Goal: Task Accomplishment & Management: Complete application form

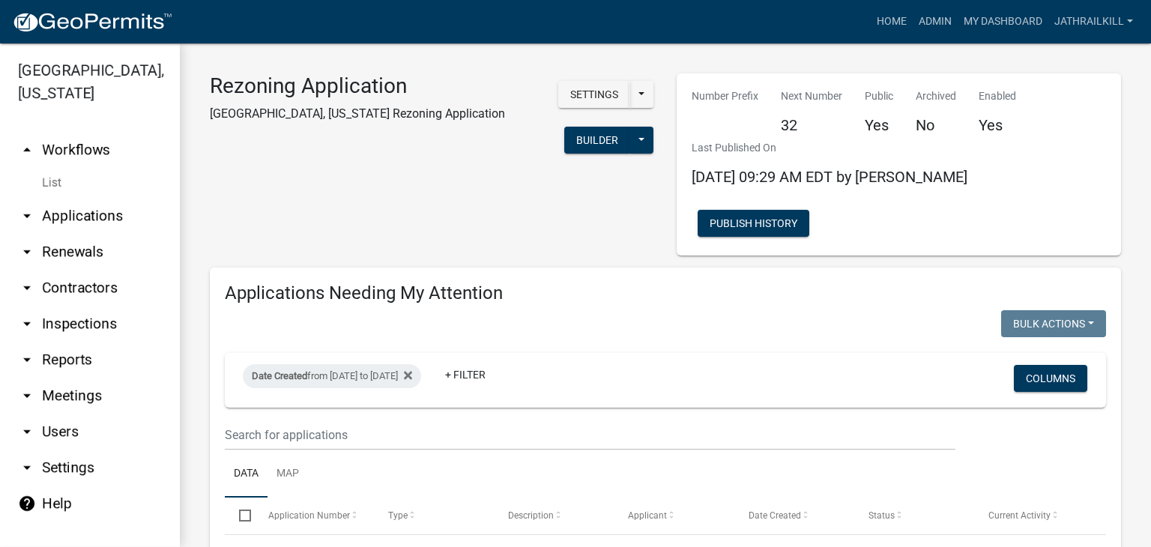
click at [108, 132] on link "arrow_drop_up Workflows" at bounding box center [90, 150] width 180 height 36
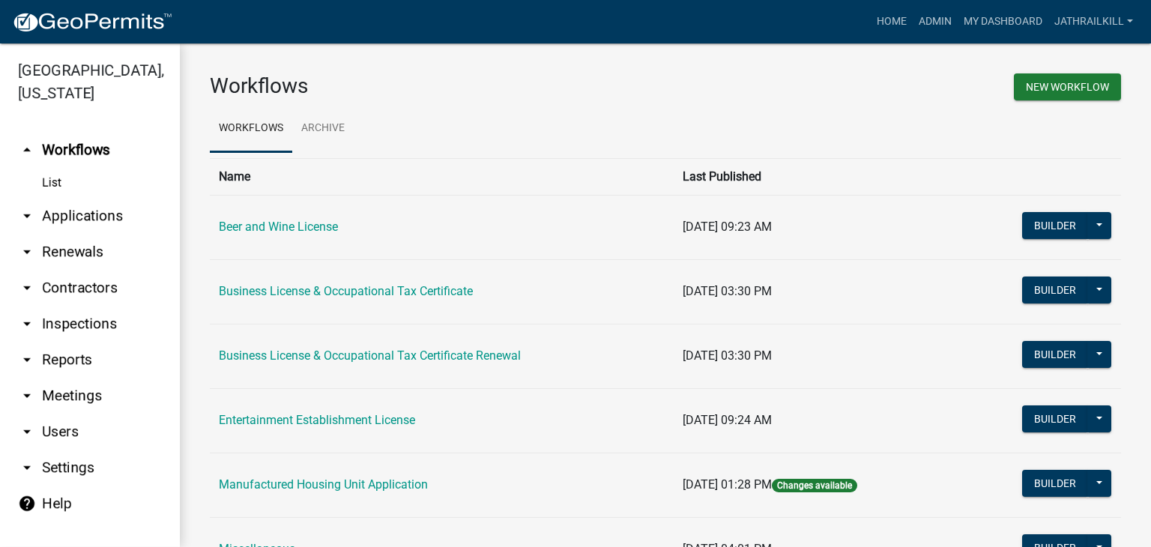
click at [88, 198] on link "arrow_drop_down Applications" at bounding box center [90, 216] width 180 height 36
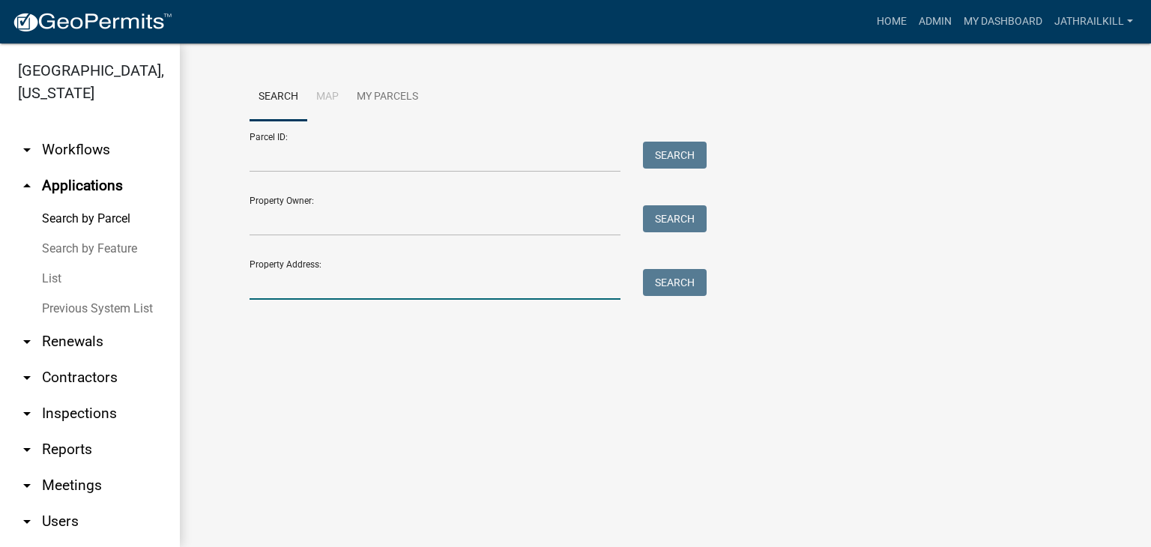
drag, startPoint x: 342, startPoint y: 286, endPoint x: 402, endPoint y: 275, distance: 61.7
click at [342, 286] on input "Property Address:" at bounding box center [434, 284] width 371 height 31
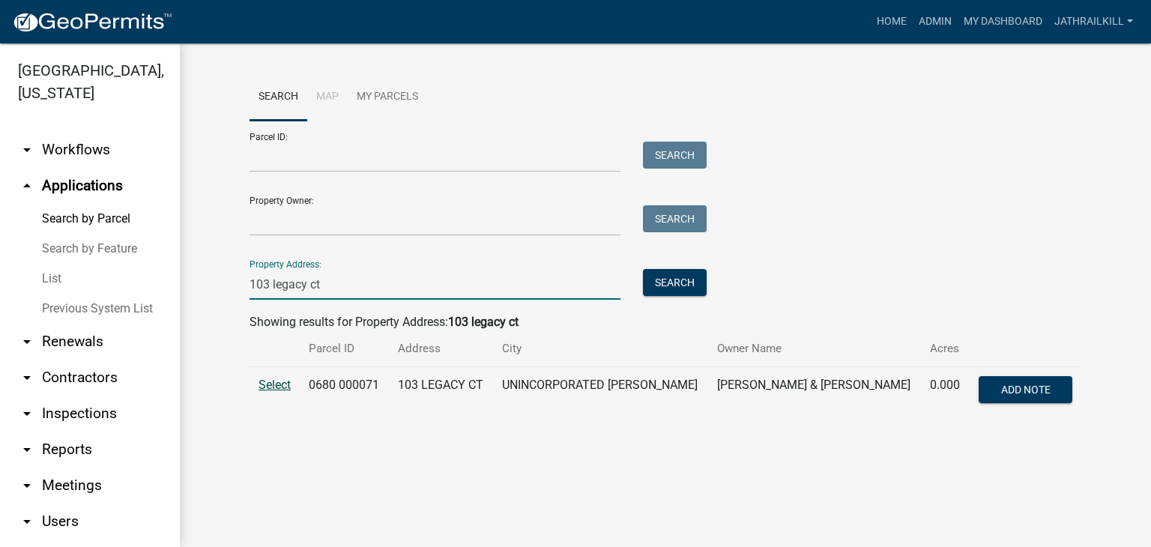
type input "103 legacy ct"
click at [269, 397] on td "Select" at bounding box center [274, 391] width 50 height 49
click at [264, 387] on span "Select" at bounding box center [274, 385] width 32 height 14
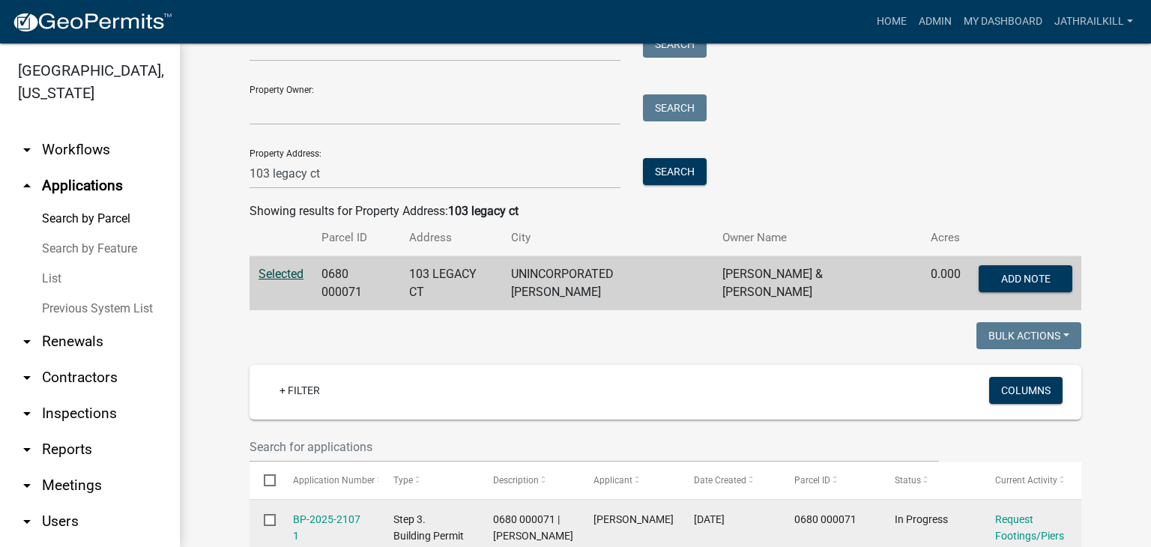
scroll to position [300, 0]
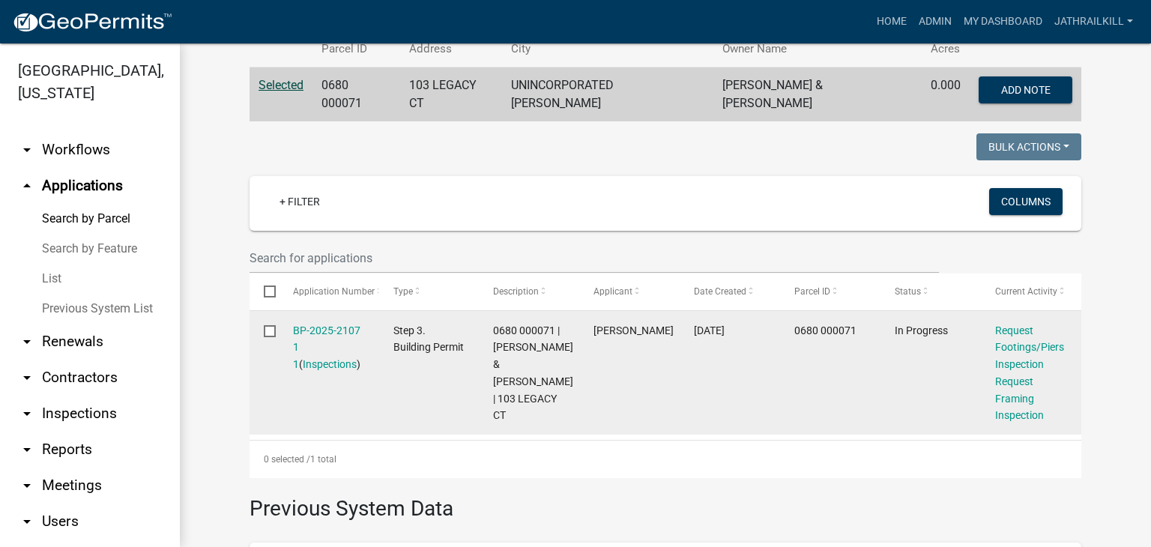
click at [339, 333] on div "BP-2025-2107 1 1 ( Inspections )" at bounding box center [329, 347] width 72 height 51
drag, startPoint x: 339, startPoint y: 333, endPoint x: 334, endPoint y: 325, distance: 8.7
click at [337, 330] on div "BP-2025-2107 1 1 ( Inspections )" at bounding box center [329, 347] width 72 height 51
click at [333, 324] on link "BP-2025-2107 1 1" at bounding box center [326, 347] width 67 height 46
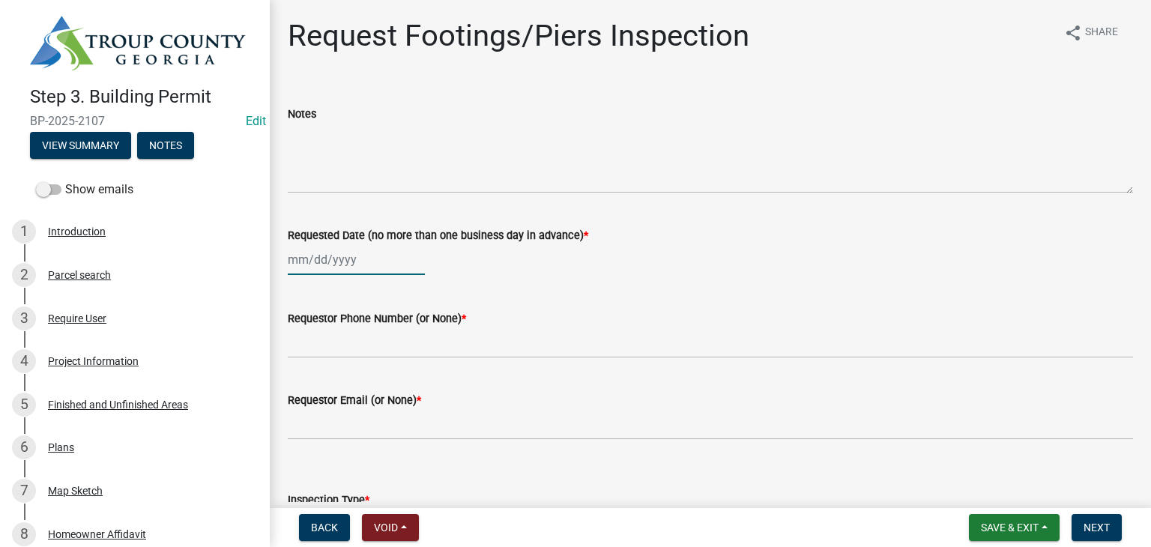
click at [327, 256] on div at bounding box center [356, 259] width 137 height 31
select select "10"
select select "2025"
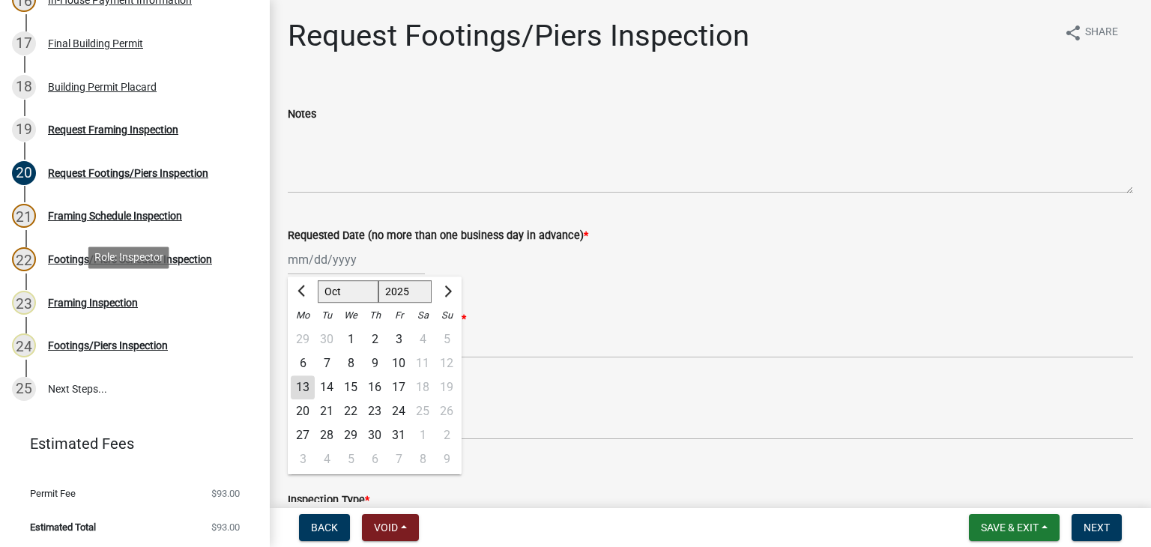
scroll to position [804, 0]
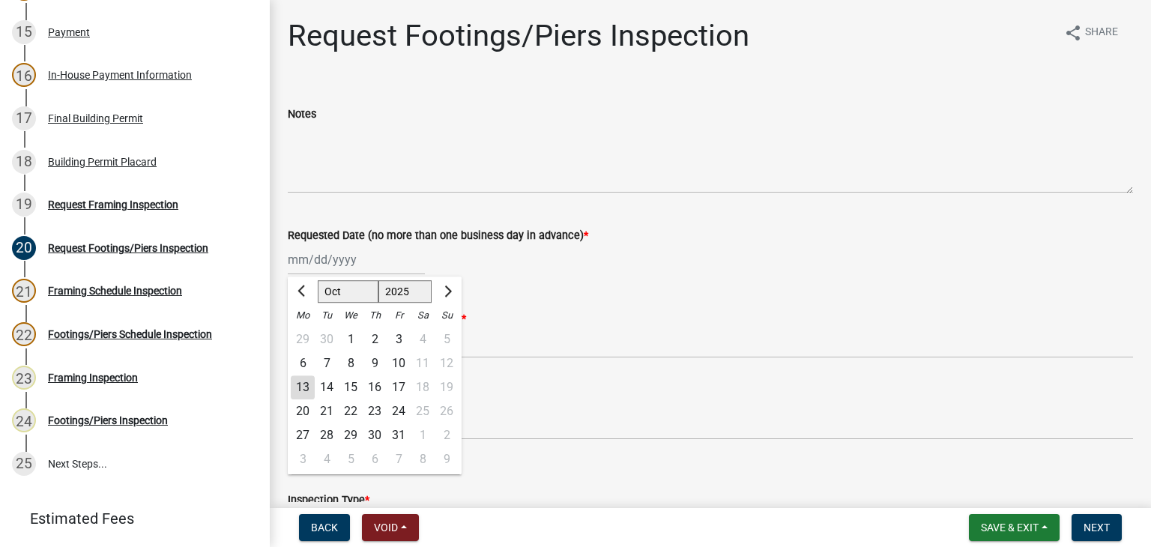
click at [610, 294] on div "Requestor Phone Number (or None) *" at bounding box center [710, 323] width 845 height 70
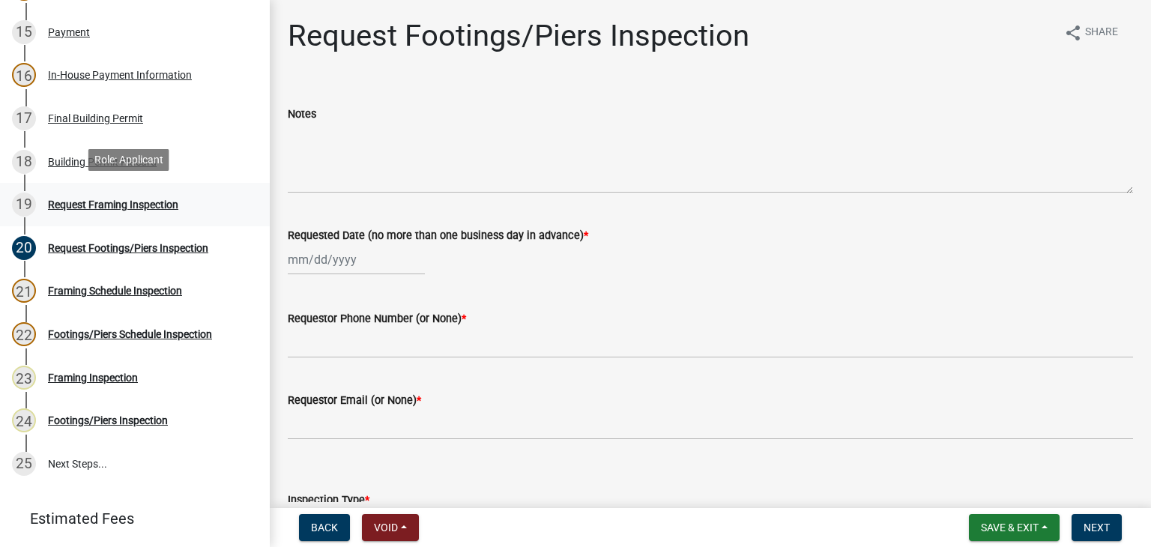
click at [80, 193] on div "19 Request Framing Inspection" at bounding box center [129, 205] width 234 height 24
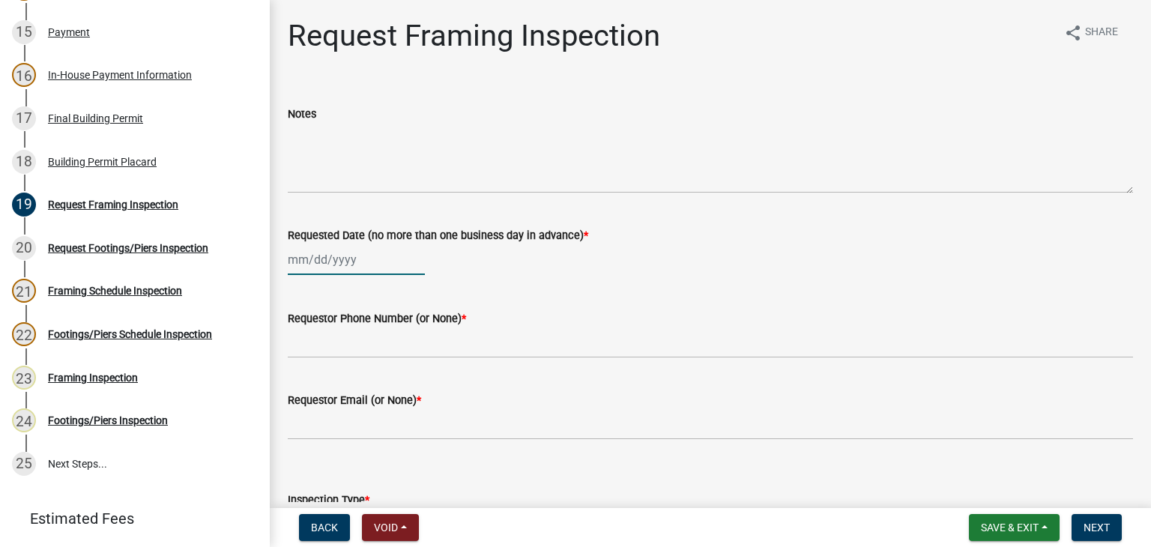
click at [346, 267] on div at bounding box center [356, 259] width 137 height 31
select select "10"
select select "2025"
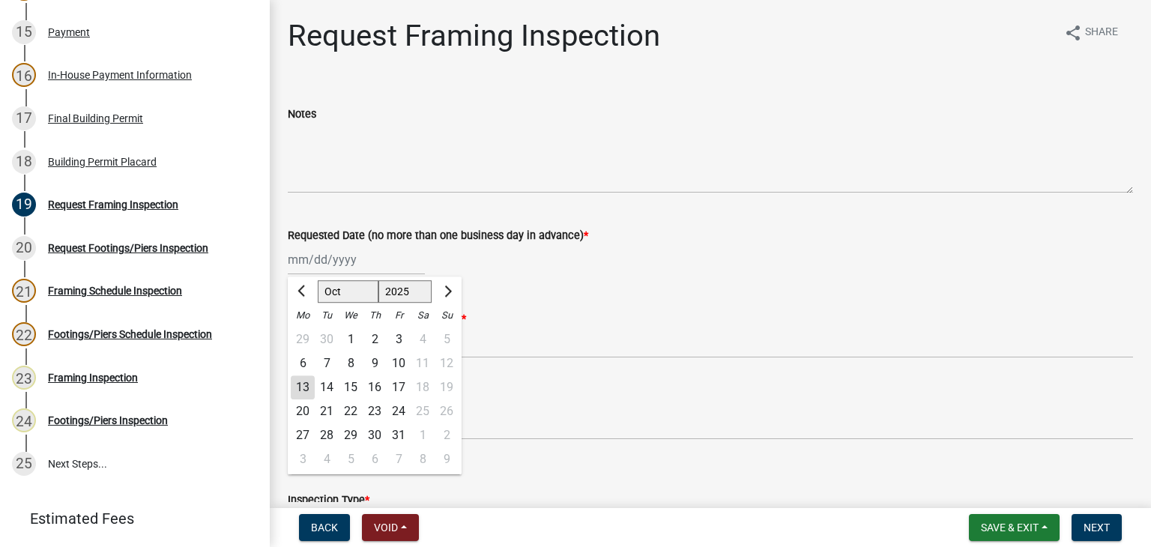
click at [297, 382] on div "13" at bounding box center [303, 387] width 24 height 24
type input "[DATE]"
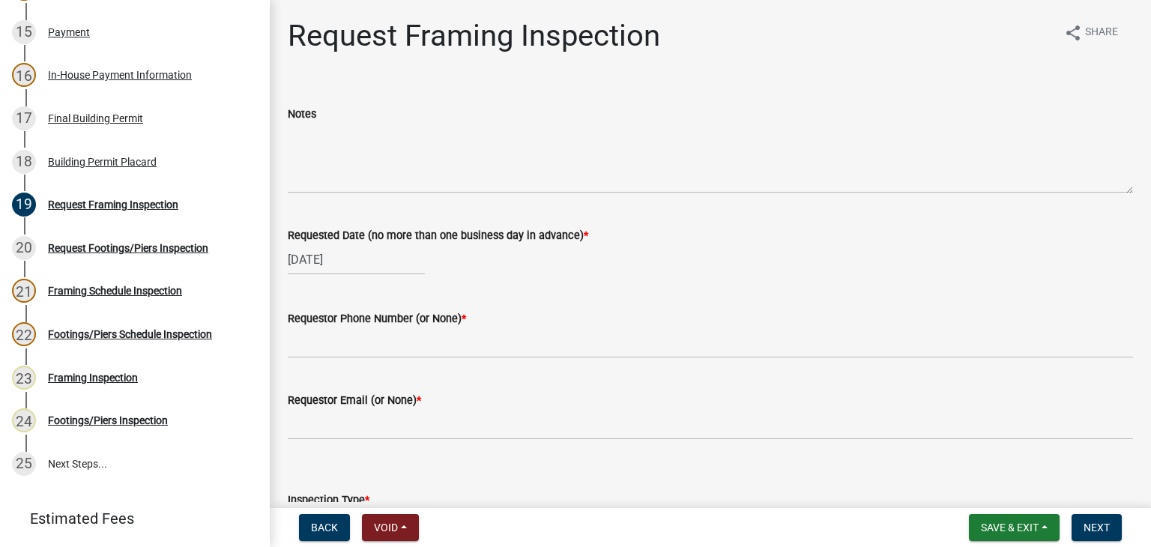
drag, startPoint x: 360, startPoint y: 312, endPoint x: 387, endPoint y: 345, distance: 42.0
click at [361, 315] on label "Requestor Phone Number (or None) *" at bounding box center [377, 319] width 178 height 10
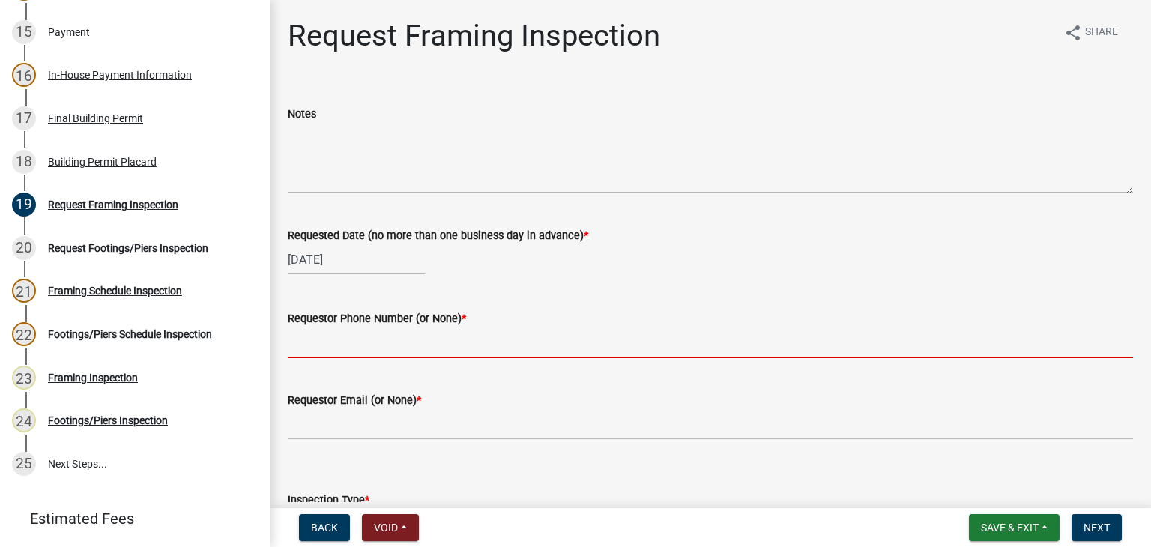
click at [387, 345] on input "Requestor Phone Number (or None) *" at bounding box center [710, 342] width 845 height 31
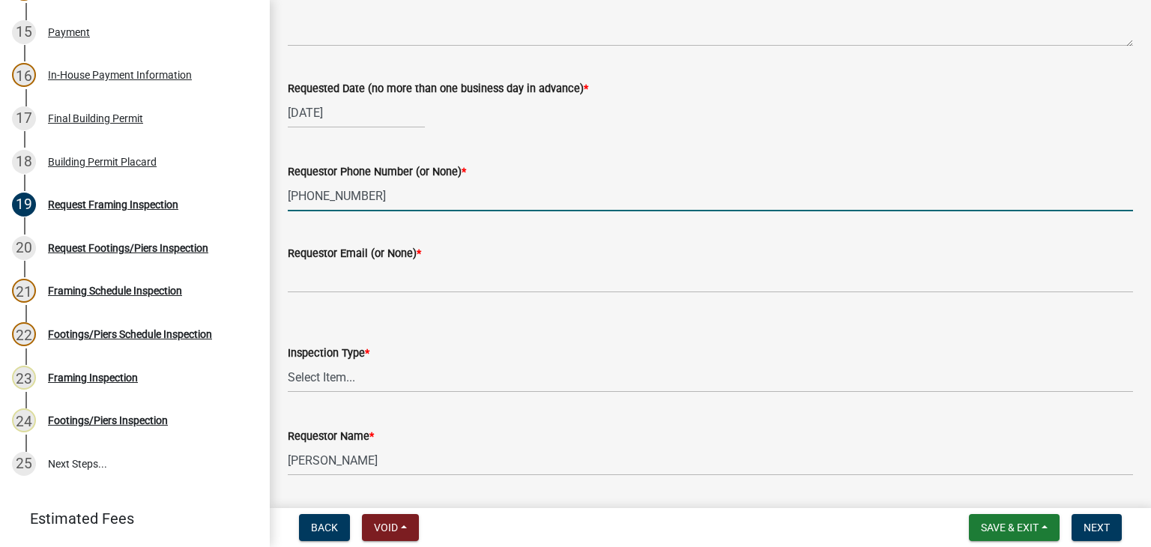
scroll to position [150, 0]
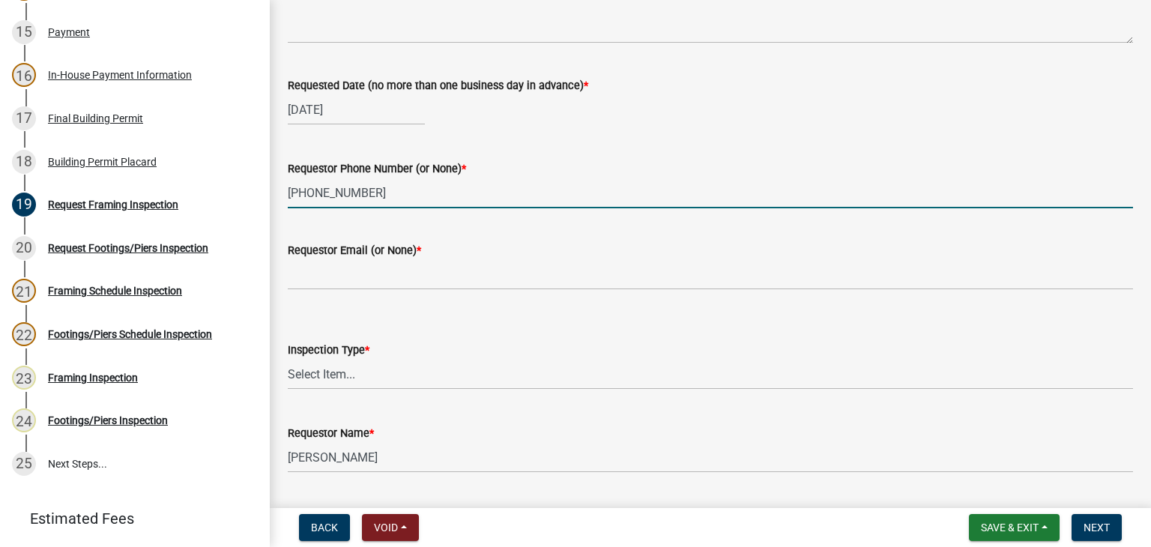
type input "[PHONE_NUMBER]"
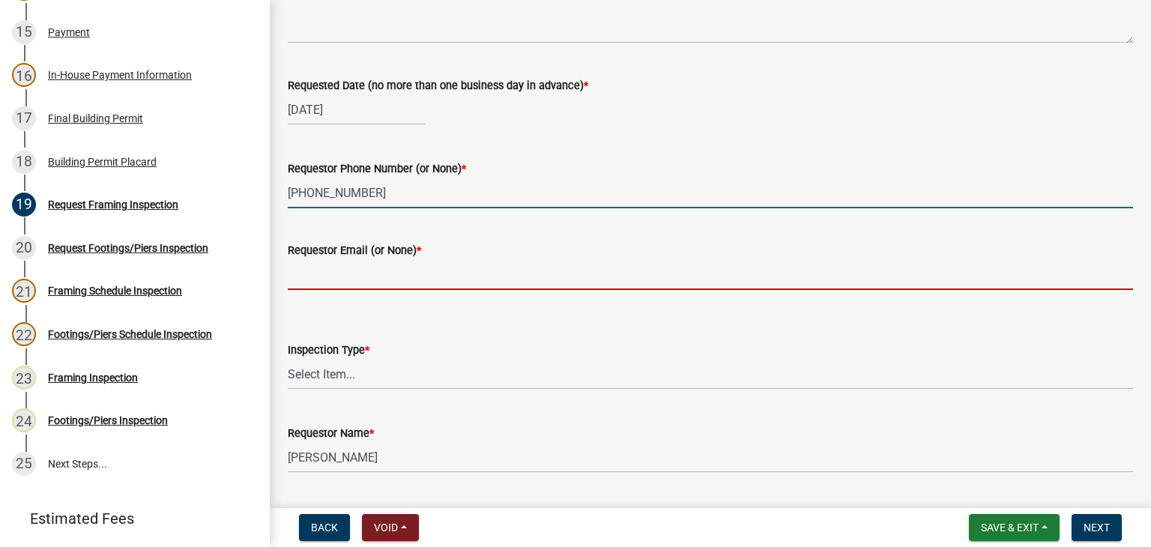
click at [374, 276] on input "Requestor Email (or None) *" at bounding box center [710, 274] width 845 height 31
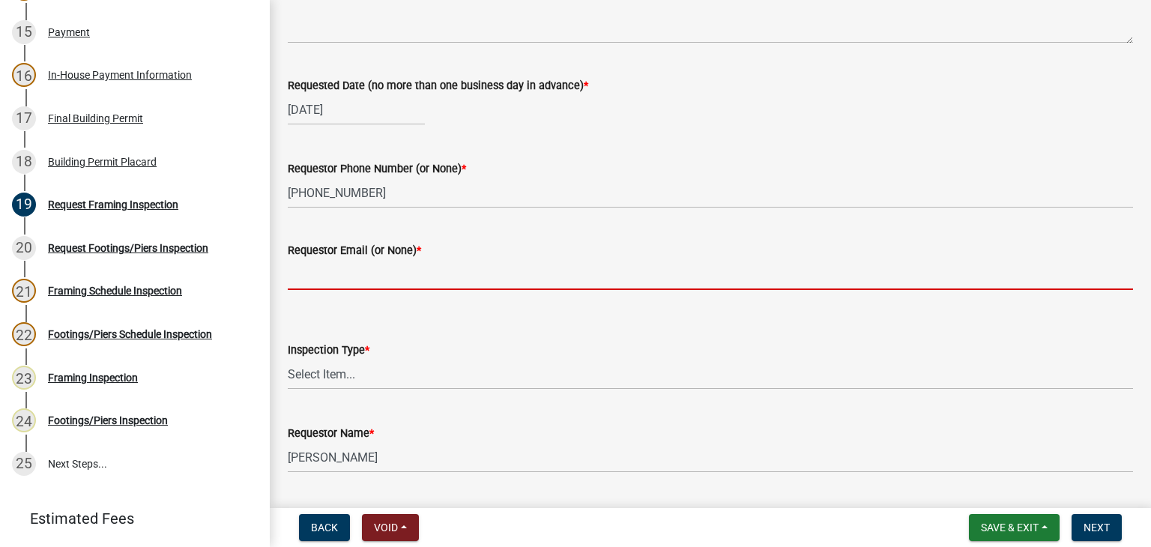
type input "None"
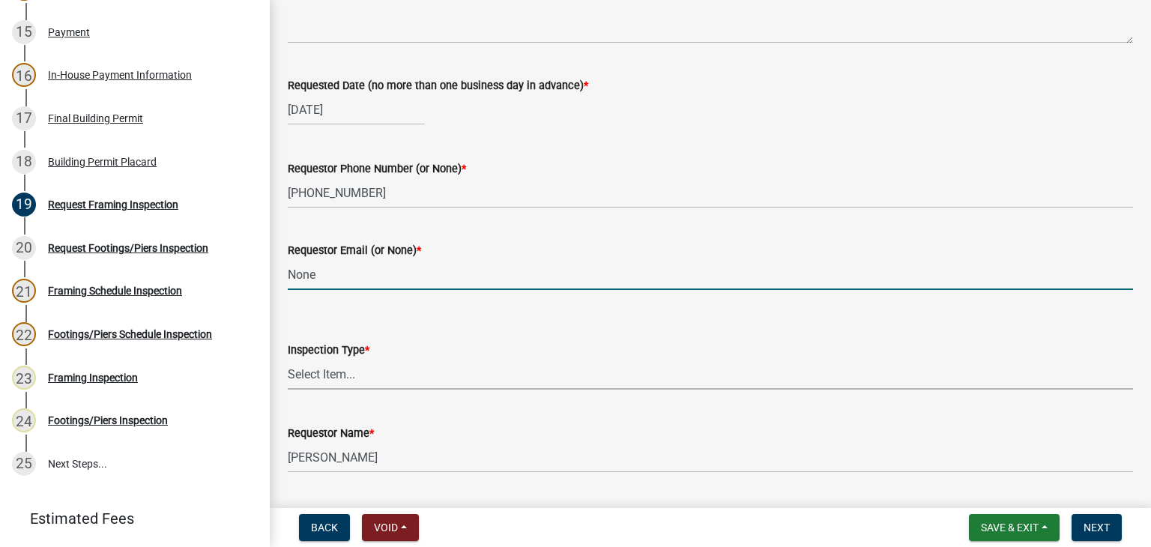
click at [404, 373] on select "Select Item... Framing" at bounding box center [710, 374] width 845 height 31
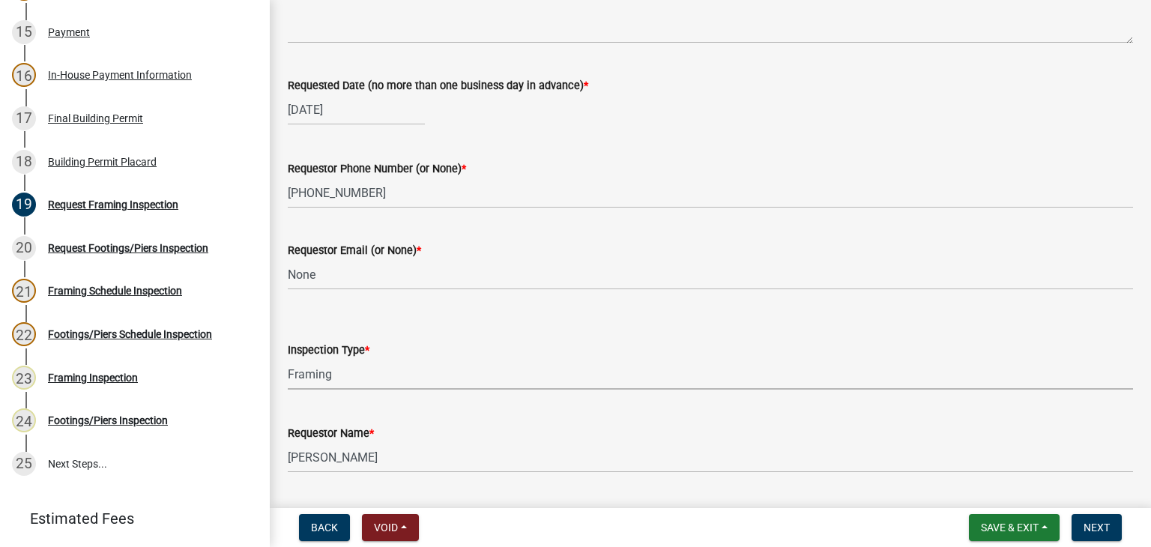
click at [288, 359] on select "Select Item... Framing" at bounding box center [710, 374] width 845 height 31
select select "37c52e4c-0293-4b91-b6c8-f52d35843f6a"
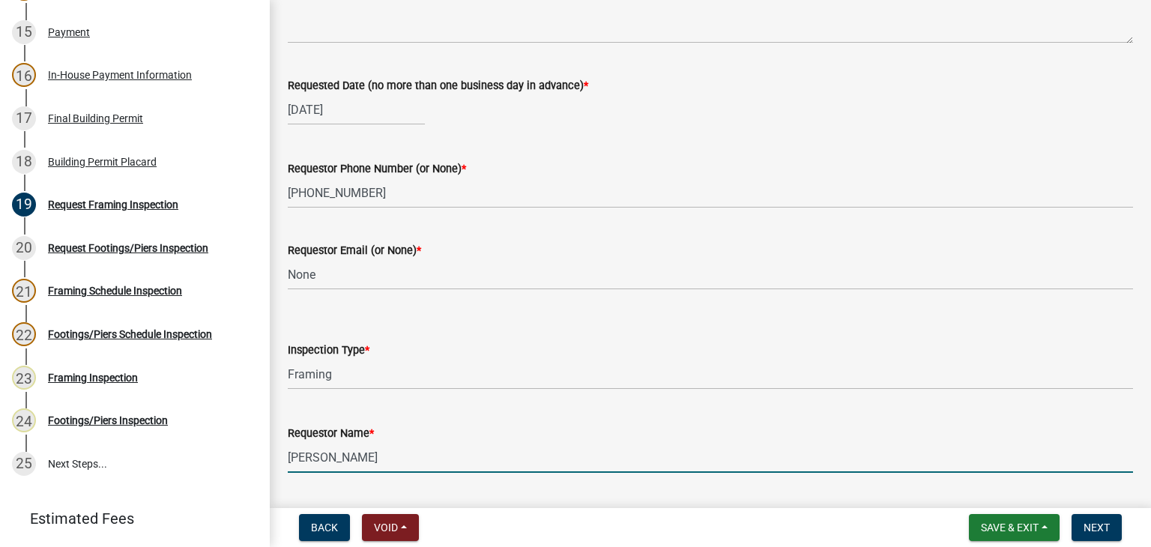
click at [412, 465] on input "[PERSON_NAME]" at bounding box center [710, 457] width 845 height 31
type input "[PERSON_NAME]"
click at [1076, 522] on button "Next" at bounding box center [1096, 527] width 50 height 27
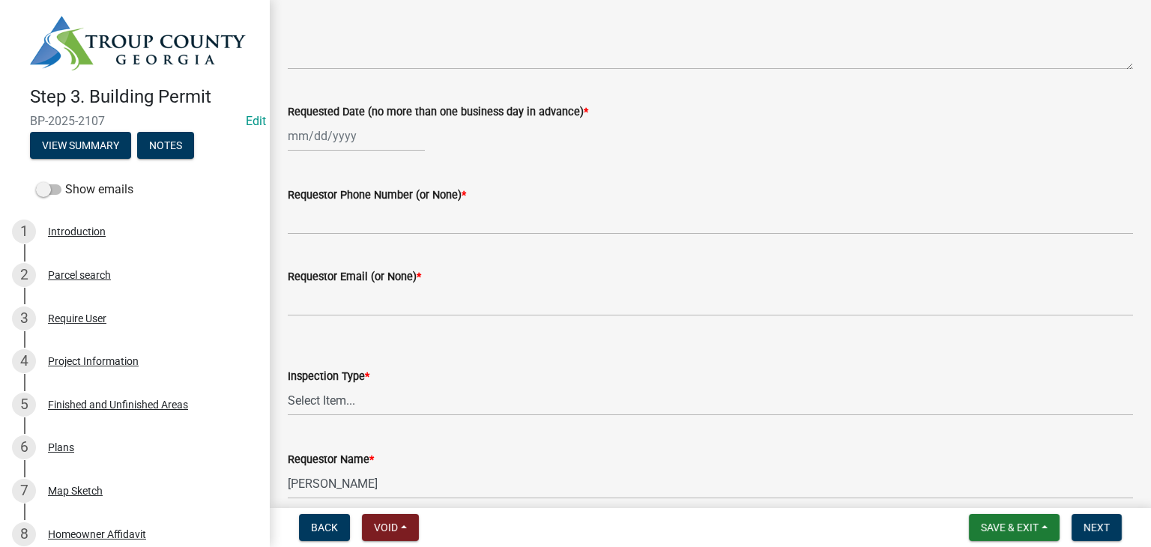
scroll to position [191, 0]
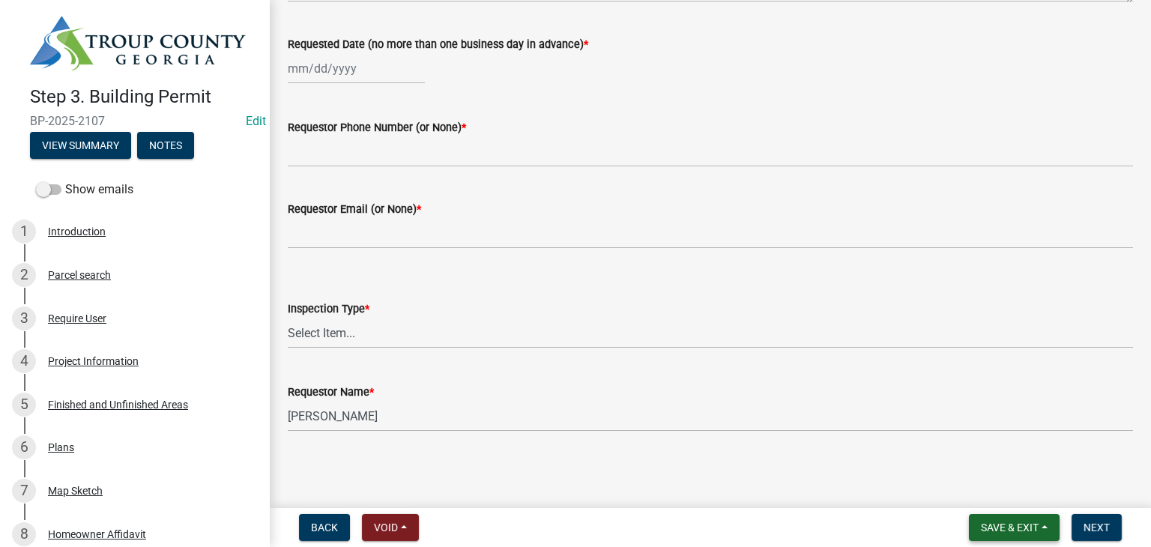
click at [1034, 536] on button "Save & Exit" at bounding box center [1014, 527] width 91 height 27
click at [961, 477] on div "Save Save & Exit" at bounding box center [999, 470] width 120 height 84
click at [1006, 521] on span "Save & Exit" at bounding box center [1010, 527] width 58 height 12
click at [1001, 503] on button "Save & Exit" at bounding box center [999, 488] width 120 height 36
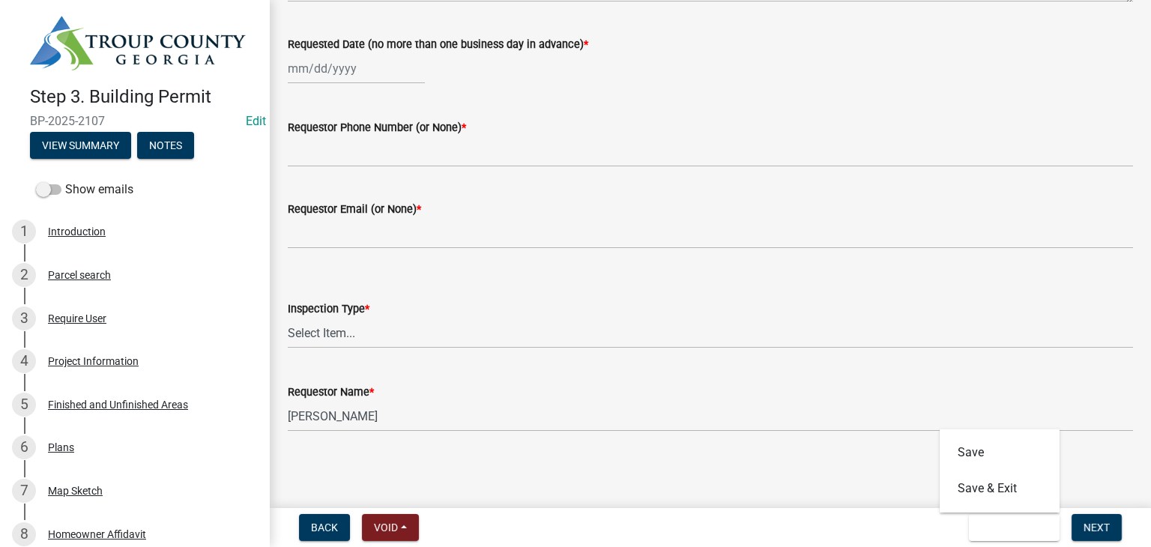
scroll to position [0, 0]
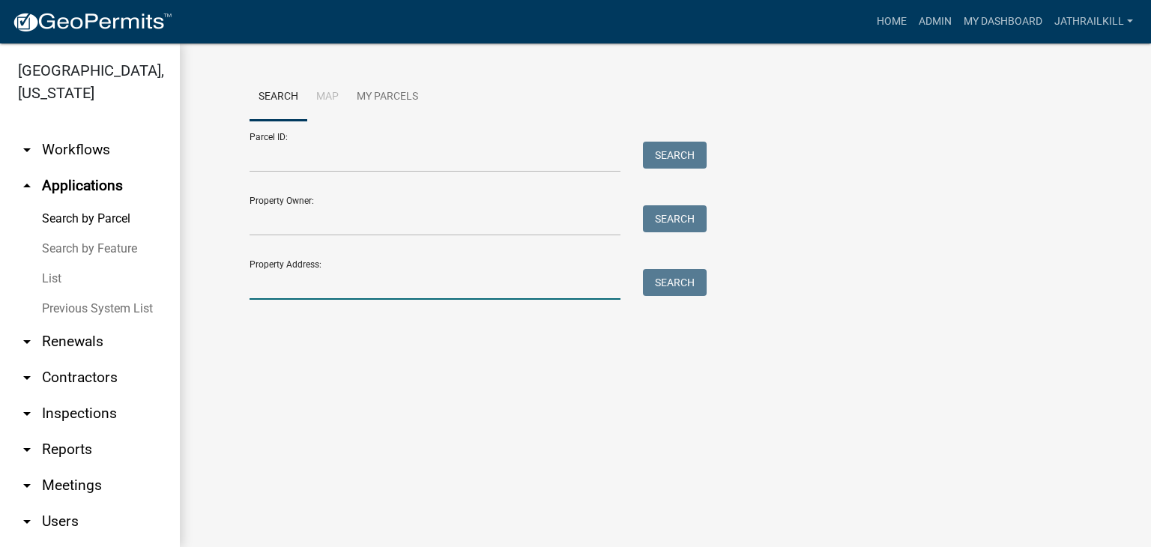
click at [318, 270] on input "Property Address:" at bounding box center [434, 284] width 371 height 31
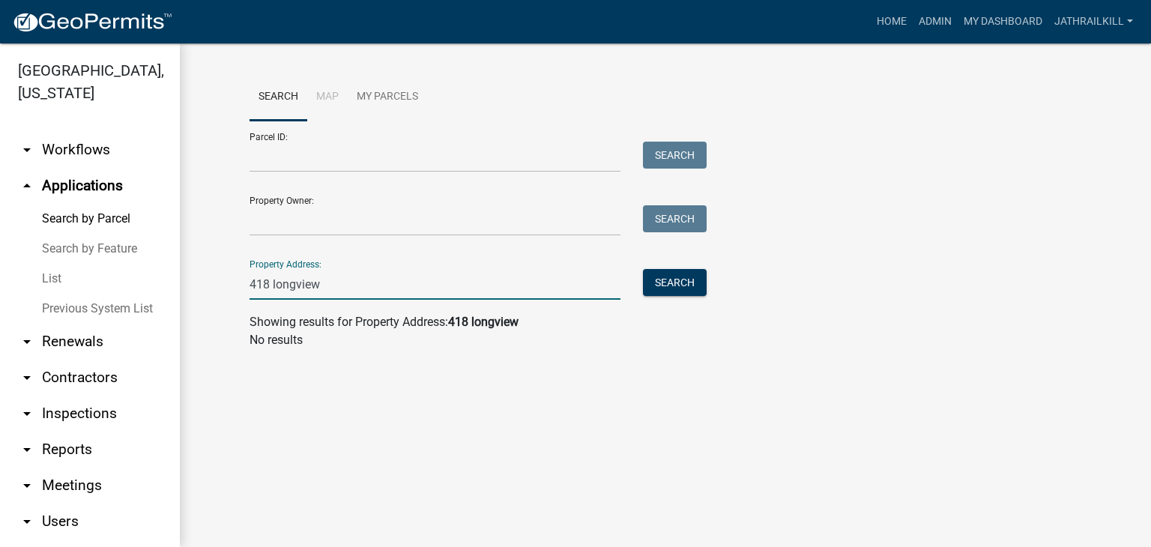
click at [293, 281] on input "418 longview" at bounding box center [434, 284] width 371 height 31
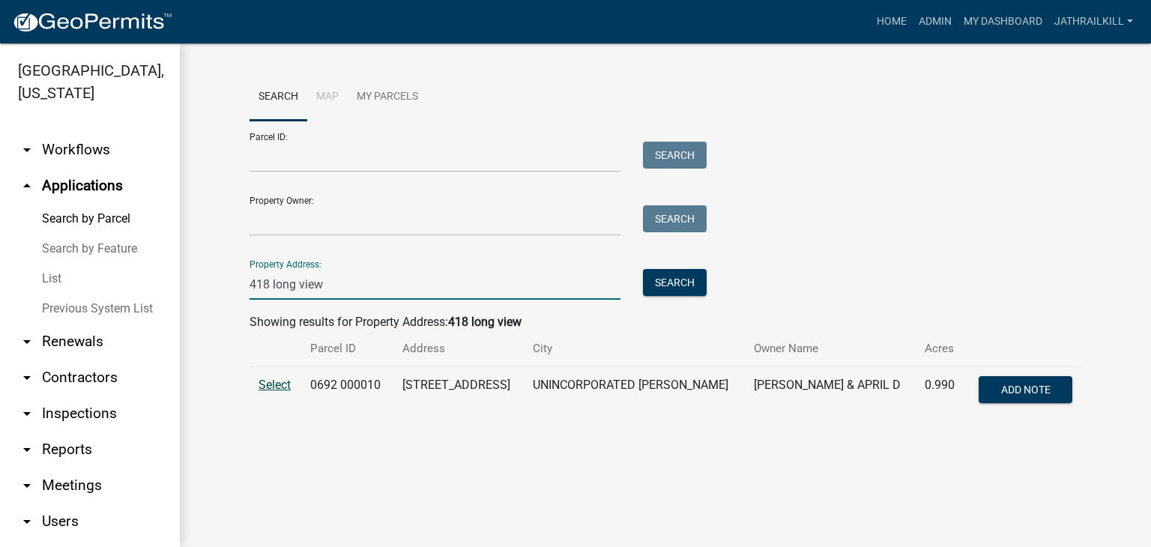
type input "418 long view"
click at [279, 385] on span "Select" at bounding box center [274, 385] width 32 height 14
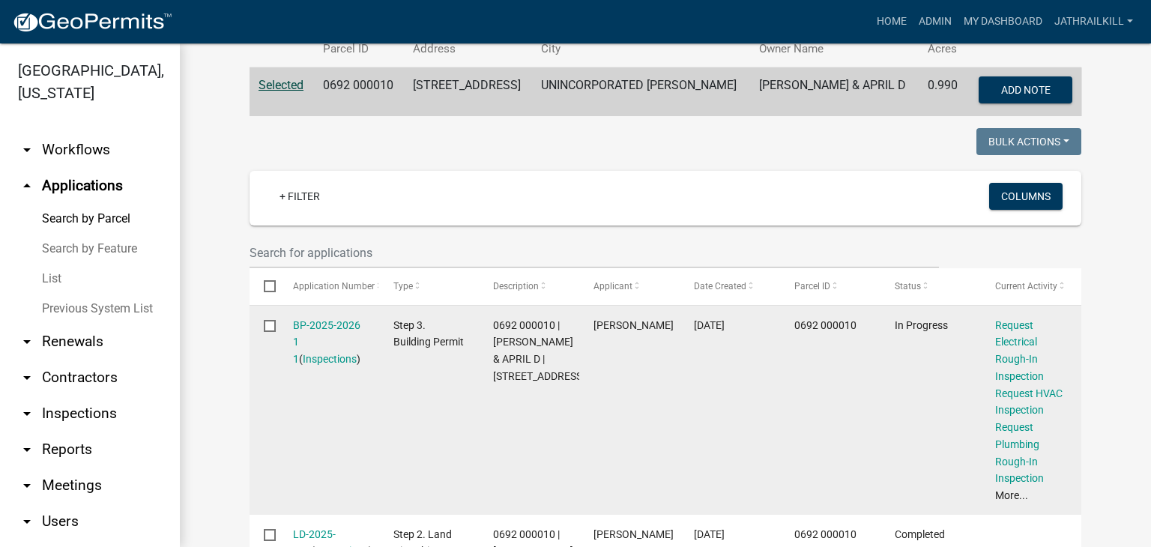
scroll to position [375, 0]
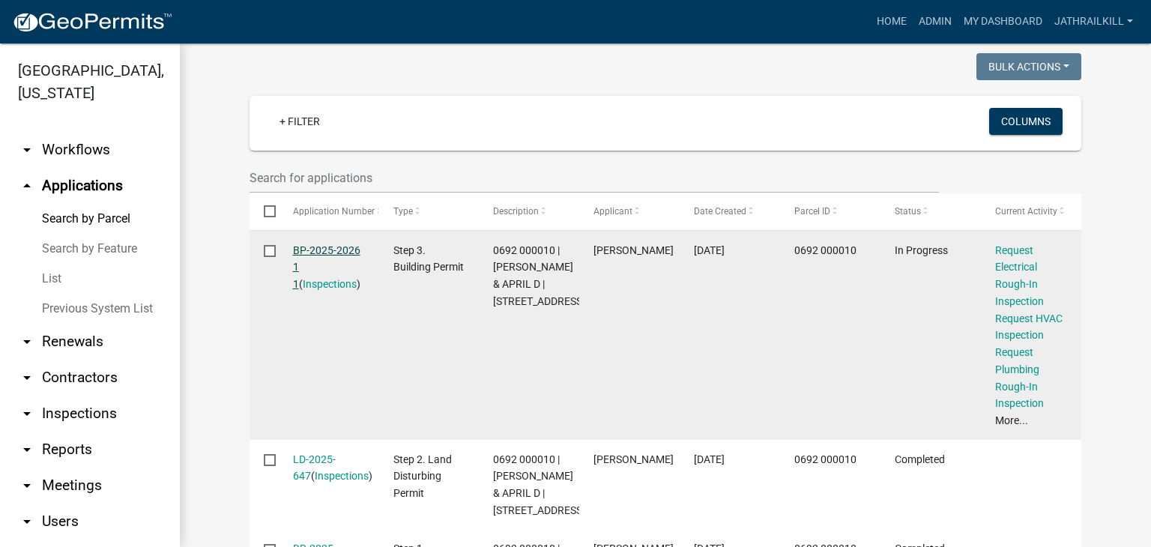
click at [348, 249] on link "BP-2025-2026 1 1" at bounding box center [326, 267] width 67 height 46
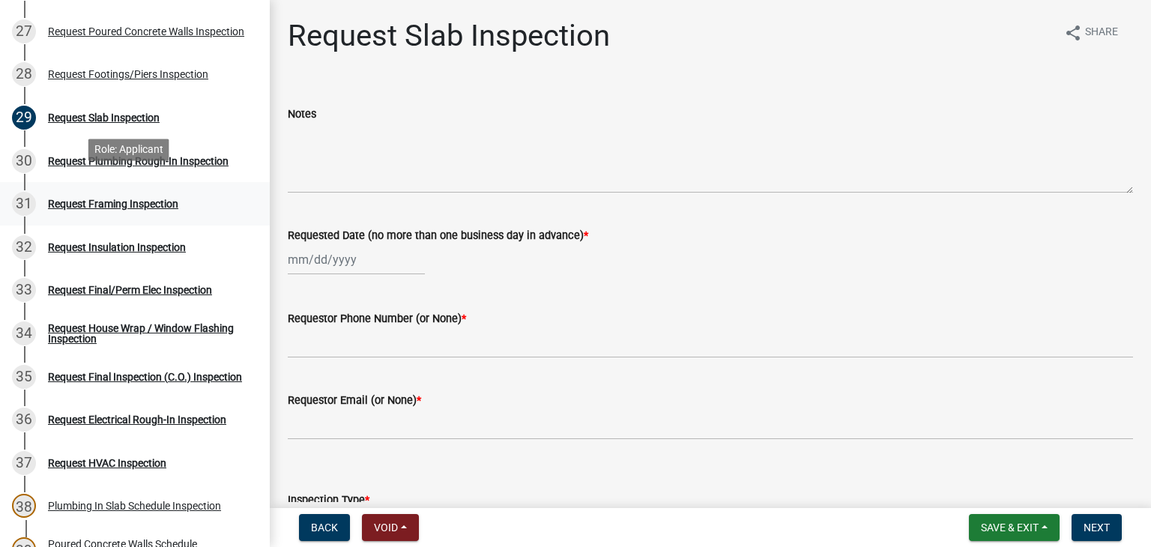
scroll to position [1348, 0]
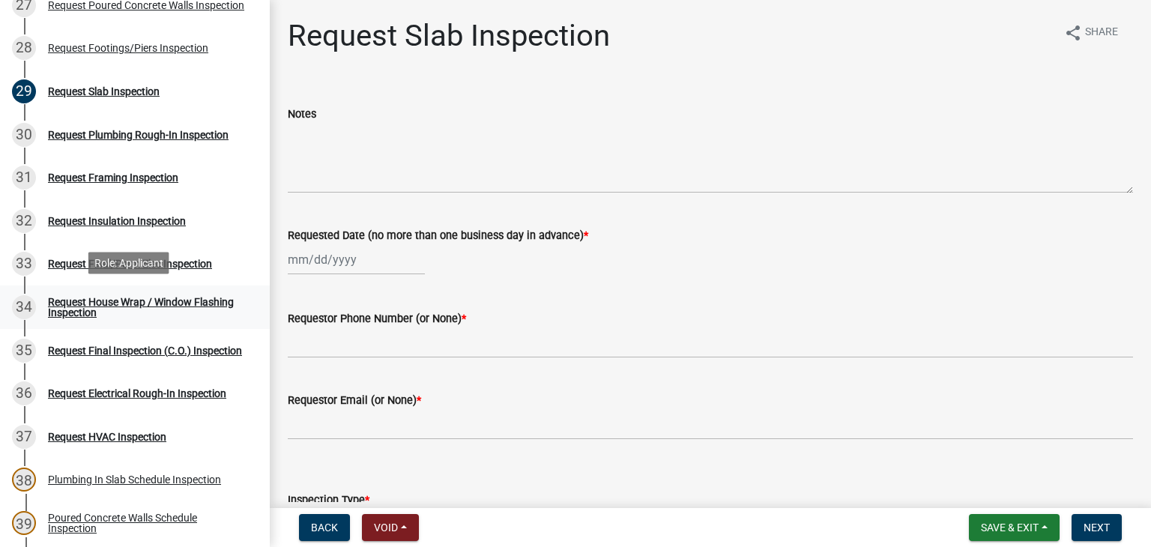
click at [165, 299] on div "Request House Wrap / Window Flashing Inspection" at bounding box center [147, 307] width 198 height 21
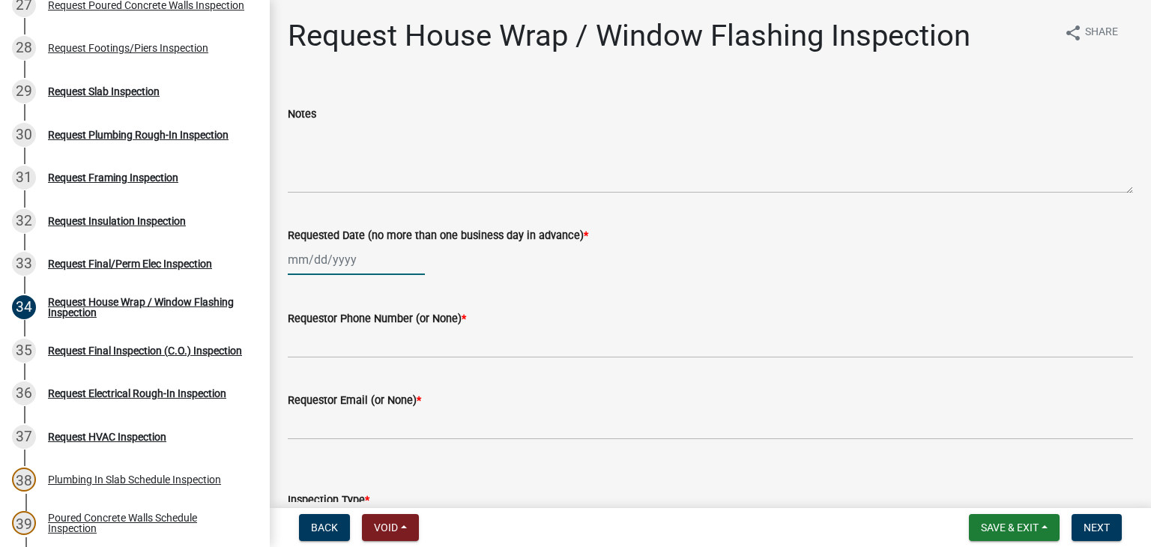
click at [339, 249] on div at bounding box center [356, 259] width 137 height 31
select select "10"
select select "2025"
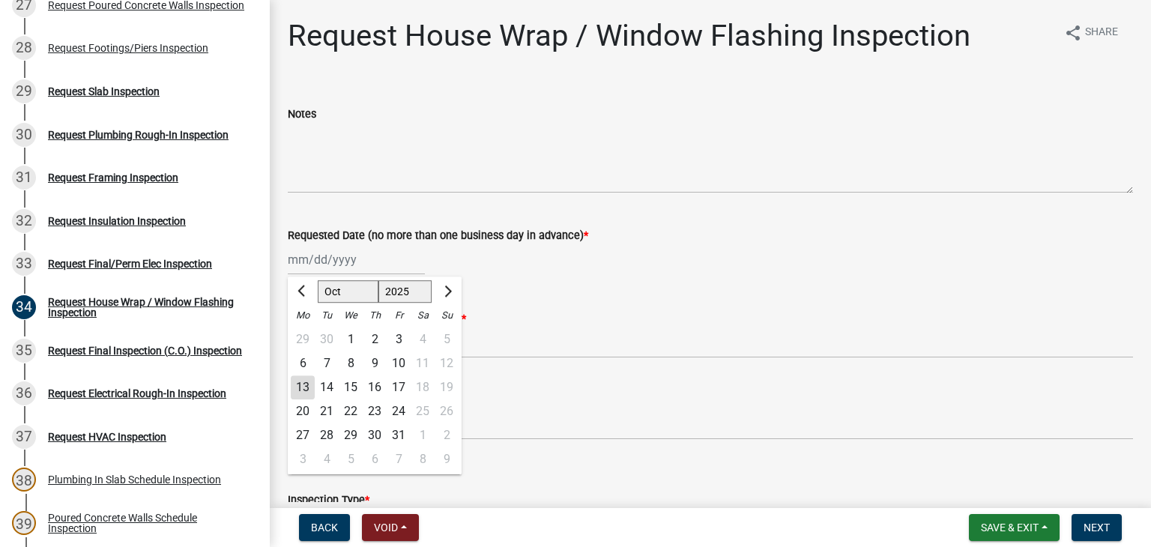
click at [297, 388] on div "13" at bounding box center [303, 387] width 24 height 24
type input "[DATE]"
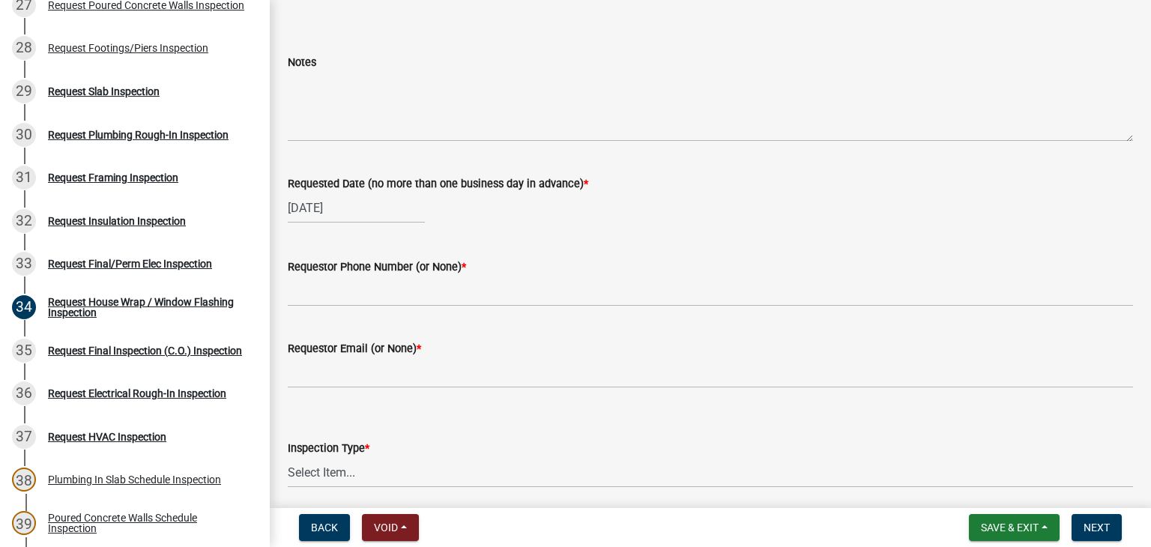
scroll to position [75, 0]
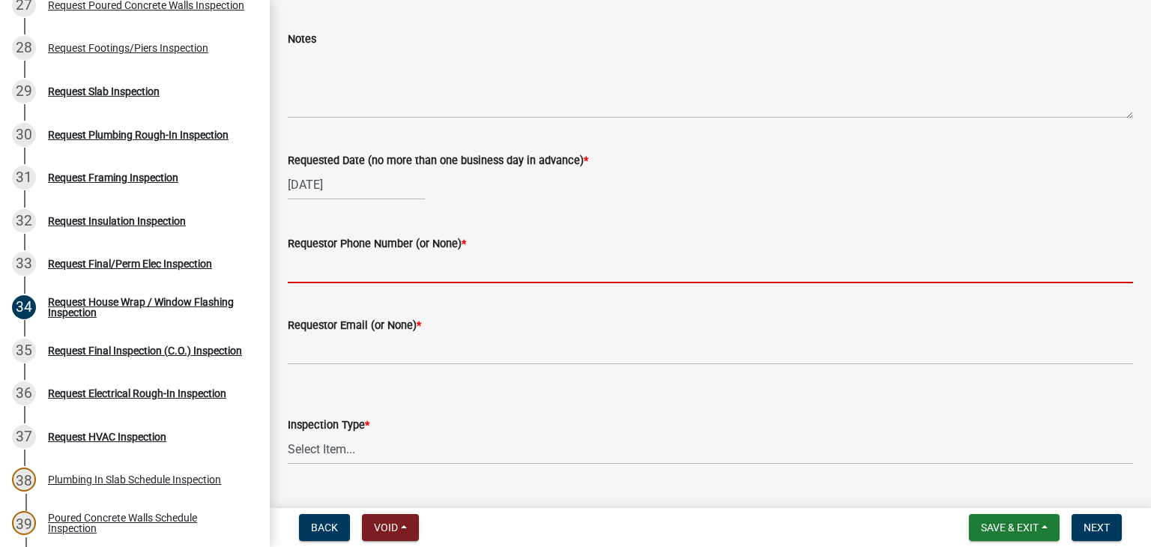
click at [420, 272] on input "Requestor Phone Number (or None) *" at bounding box center [710, 267] width 845 height 31
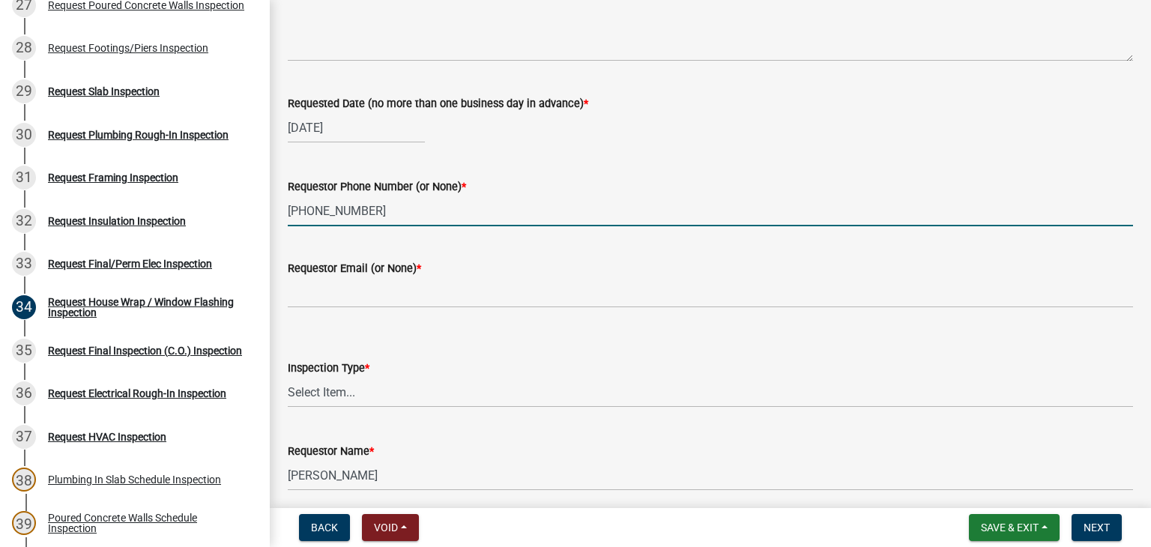
scroll to position [191, 0]
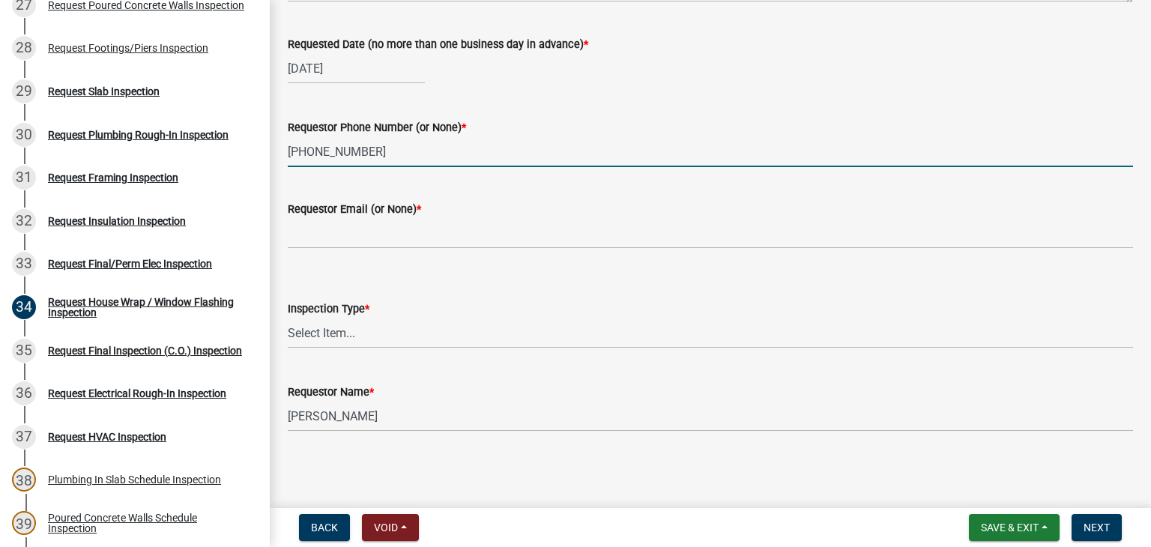
type input "[PHONE_NUMBER]"
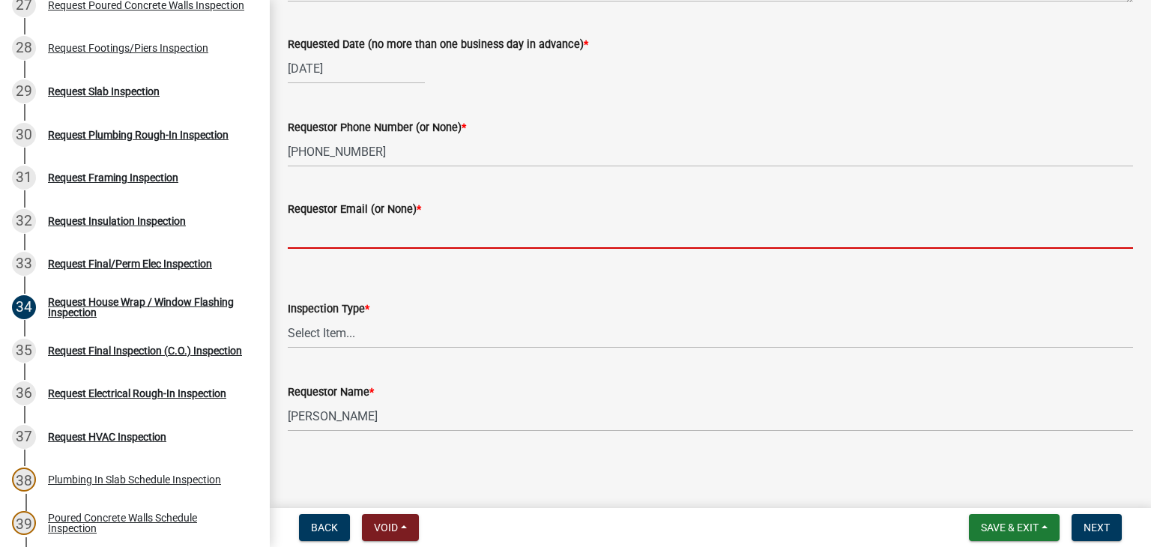
drag, startPoint x: 416, startPoint y: 224, endPoint x: 421, endPoint y: 246, distance: 22.3
click at [416, 224] on input "Requestor Email (or None) *" at bounding box center [710, 233] width 845 height 31
type input "None"
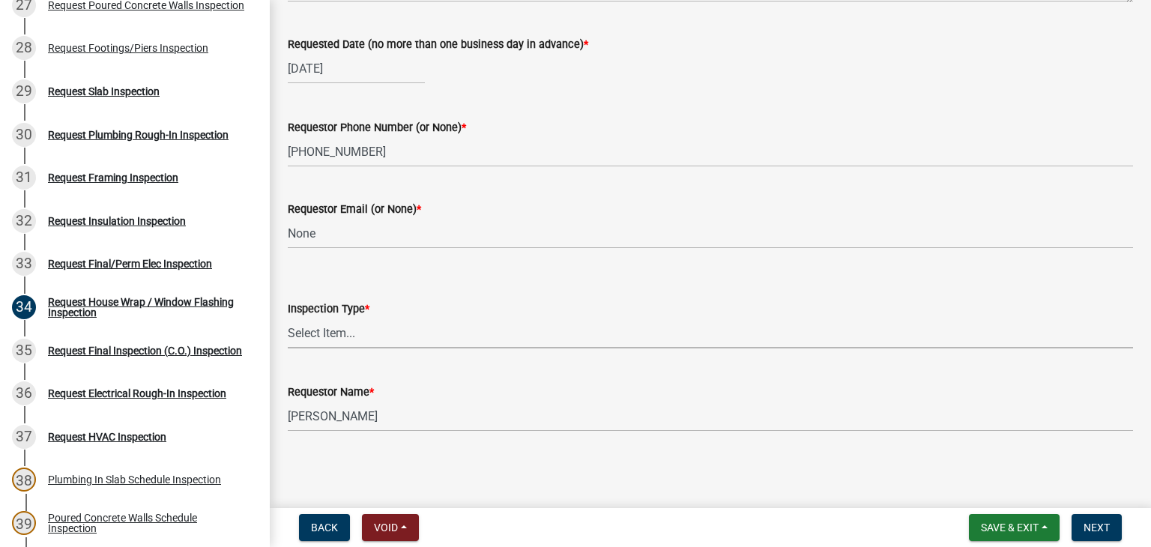
drag, startPoint x: 402, startPoint y: 330, endPoint x: 400, endPoint y: 346, distance: 15.9
click at [402, 330] on select "Select Item... House Wrap" at bounding box center [710, 333] width 845 height 31
click at [288, 318] on select "Select Item... House Wrap" at bounding box center [710, 333] width 845 height 31
select select "d4a63920-dc66-4969-b180-05bf52efcb3d"
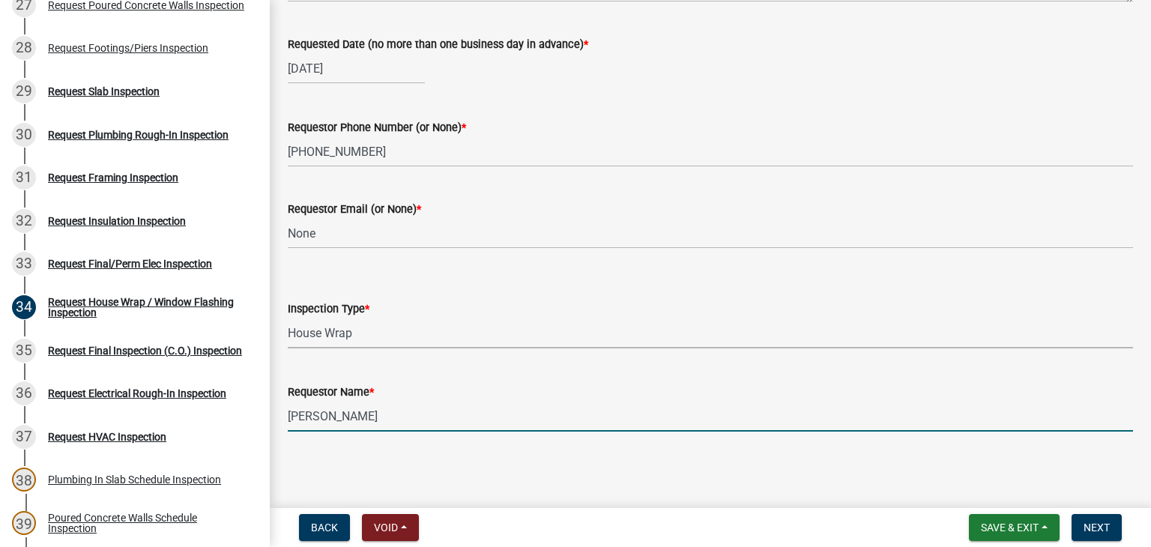
click at [390, 417] on input "[PERSON_NAME]" at bounding box center [710, 416] width 845 height 31
type input "]"
type input "[PERSON_NAME]- [PERSON_NAME] Homes"
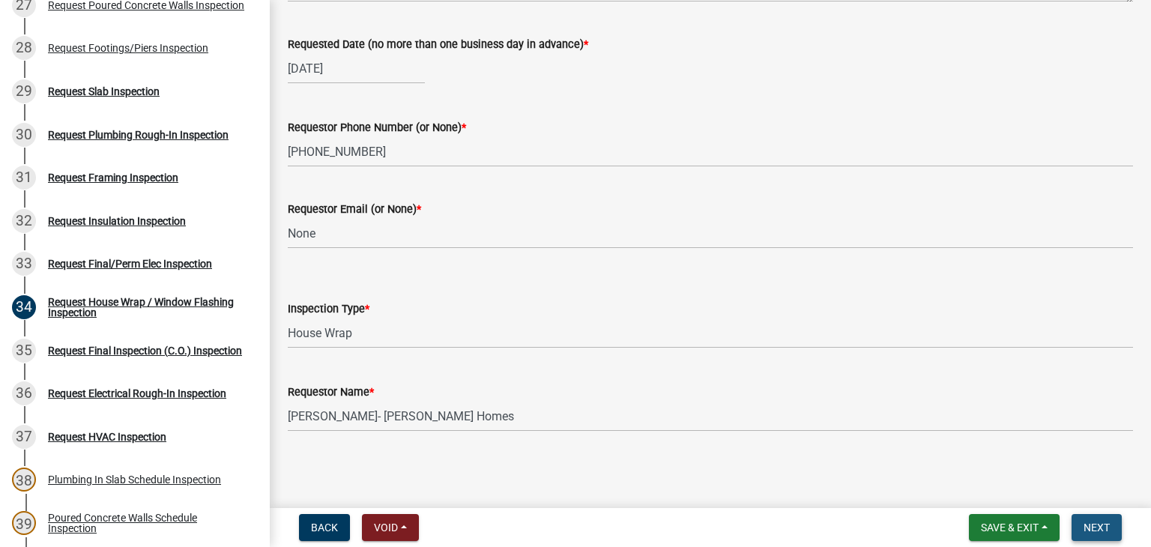
click at [1094, 525] on span "Next" at bounding box center [1096, 527] width 26 height 12
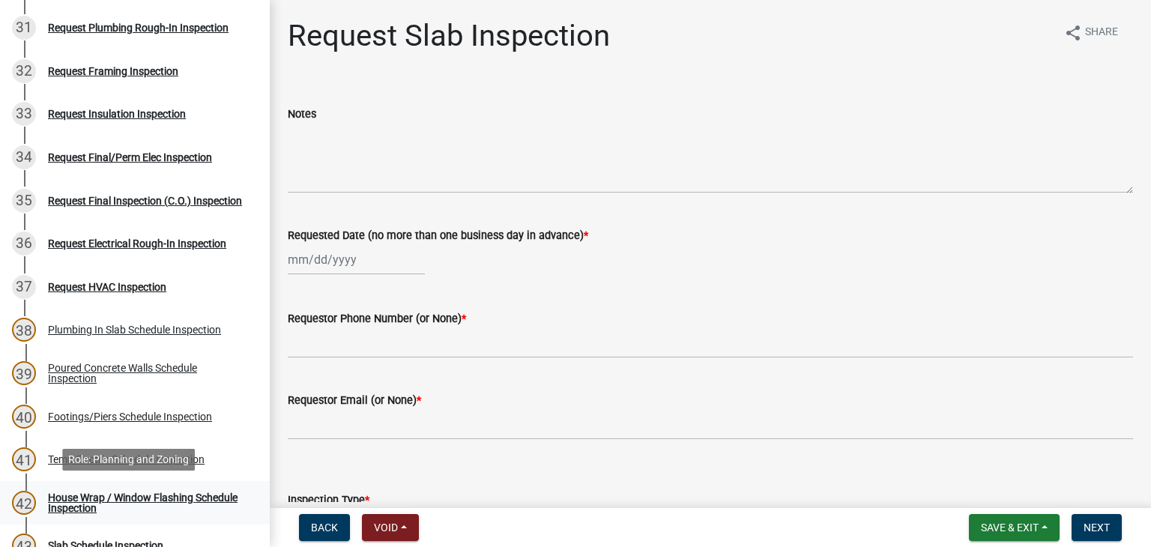
scroll to position [1348, 0]
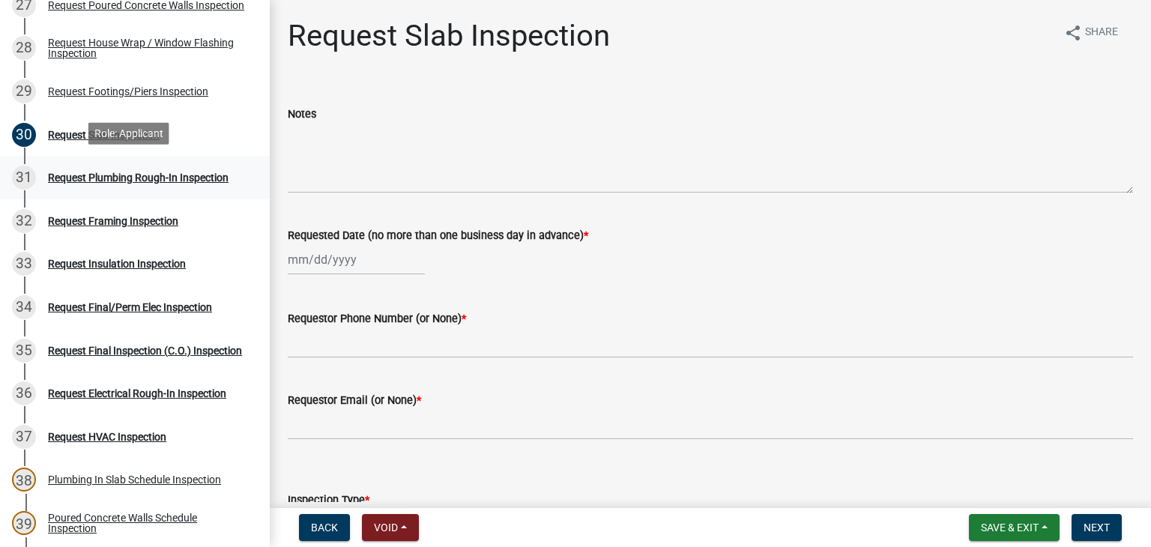
click at [167, 173] on div "Request Plumbing Rough-In Inspection" at bounding box center [138, 177] width 181 height 10
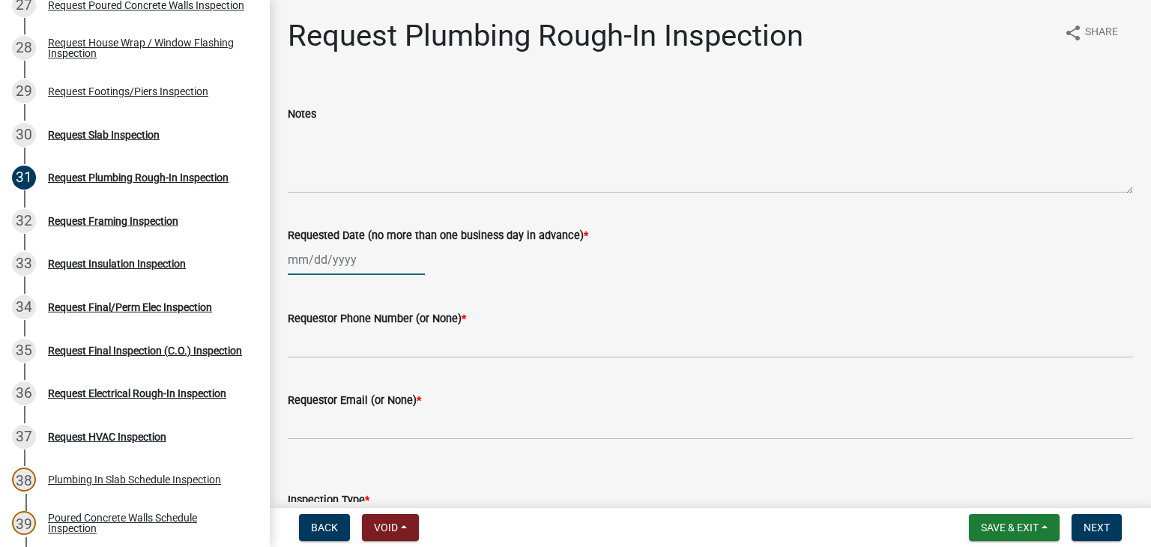
click at [324, 251] on div at bounding box center [356, 259] width 137 height 31
select select "10"
select select "2025"
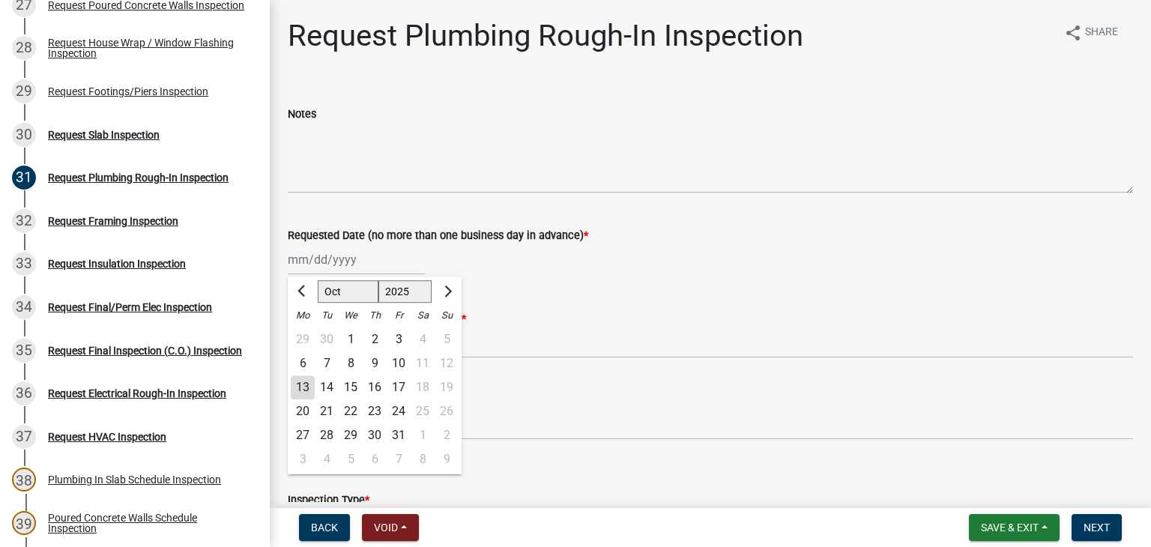
click at [297, 390] on div "13" at bounding box center [303, 387] width 24 height 24
type input "[DATE]"
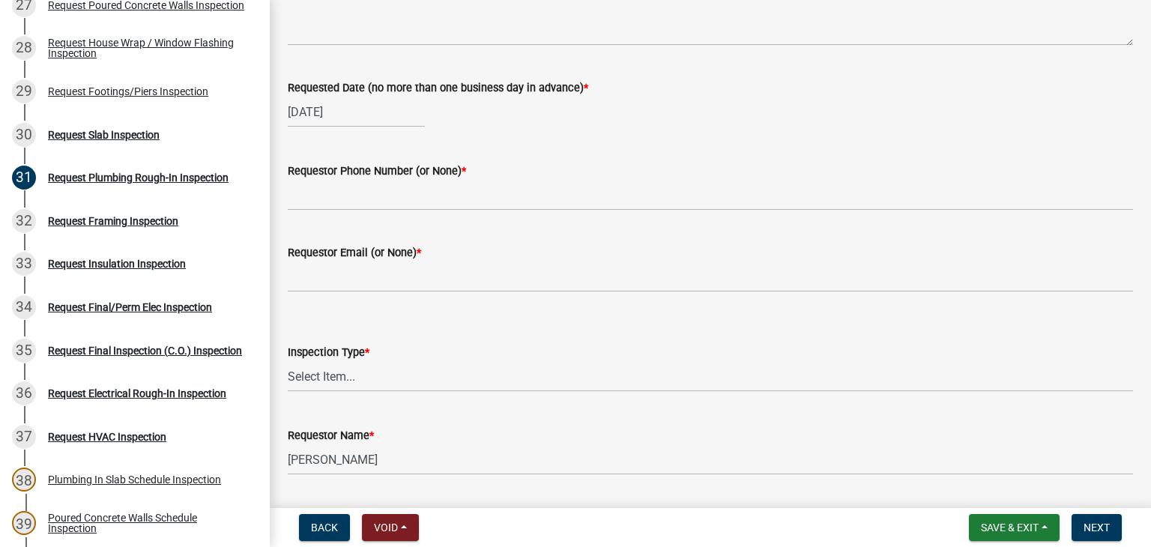
scroll to position [150, 0]
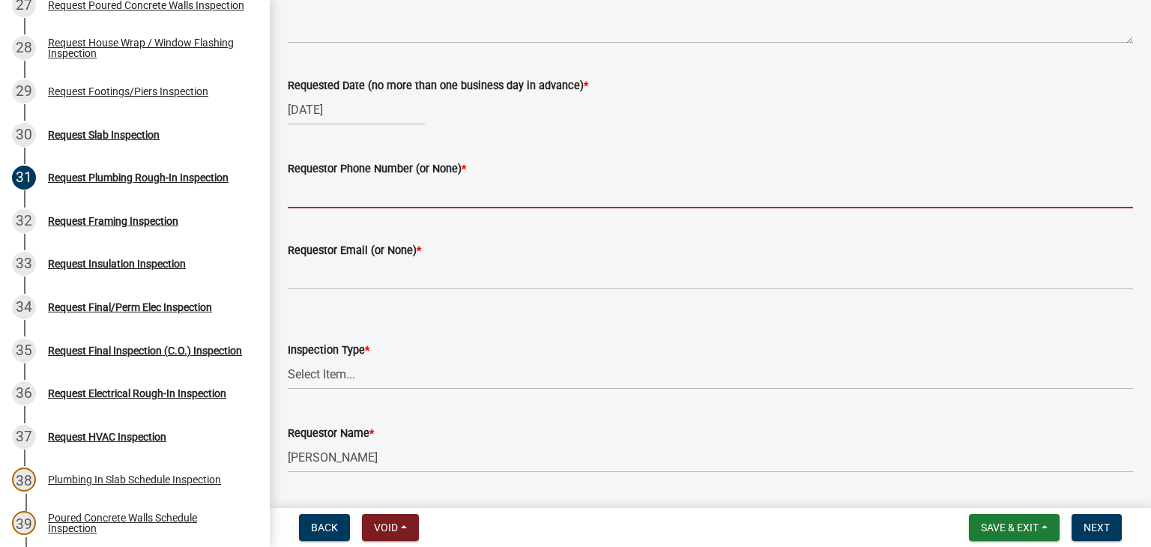
click at [403, 201] on input "Requestor Phone Number (or None) *" at bounding box center [710, 193] width 845 height 31
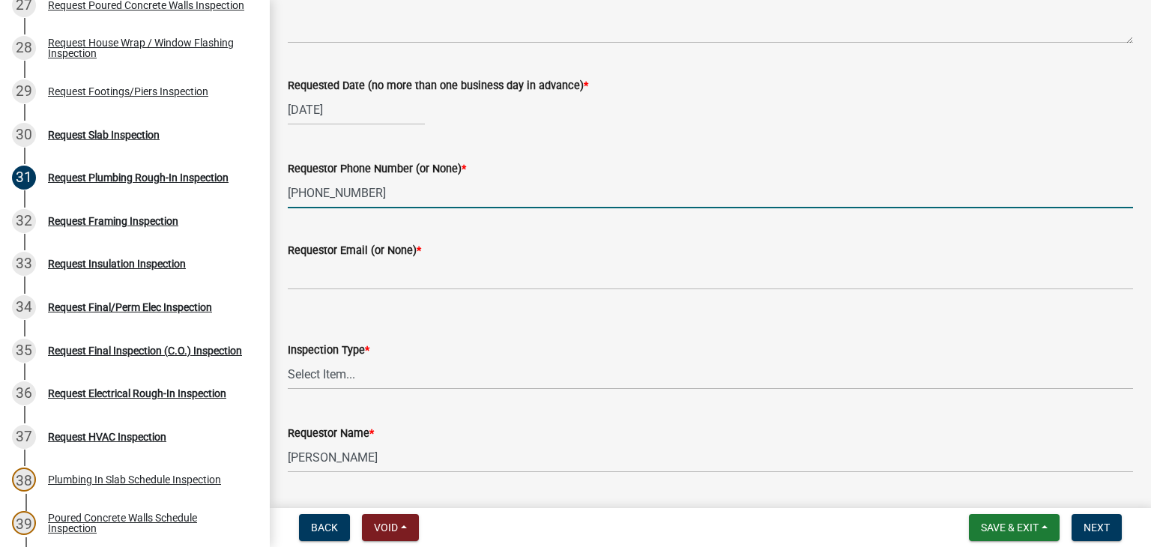
type input "[PHONE_NUMBER]"
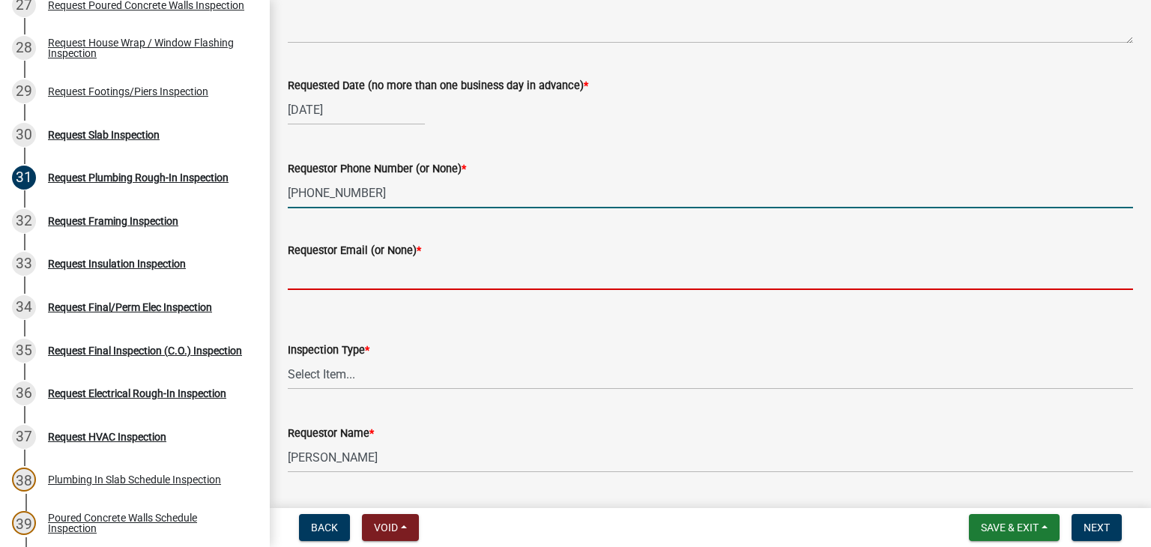
click at [378, 285] on input "Requestor Email (or None) *" at bounding box center [710, 274] width 845 height 31
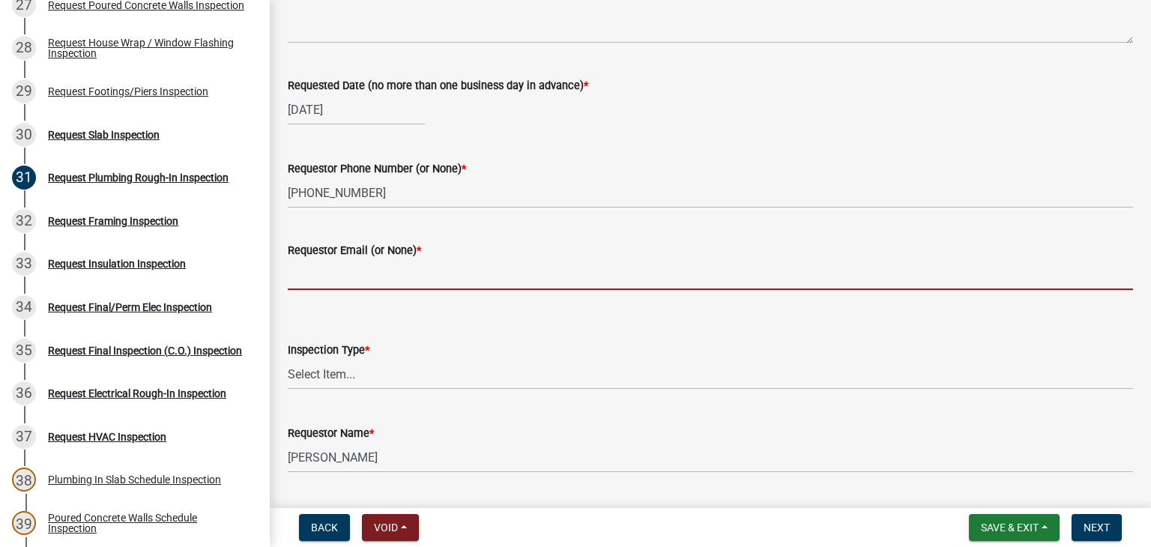
type input "None"
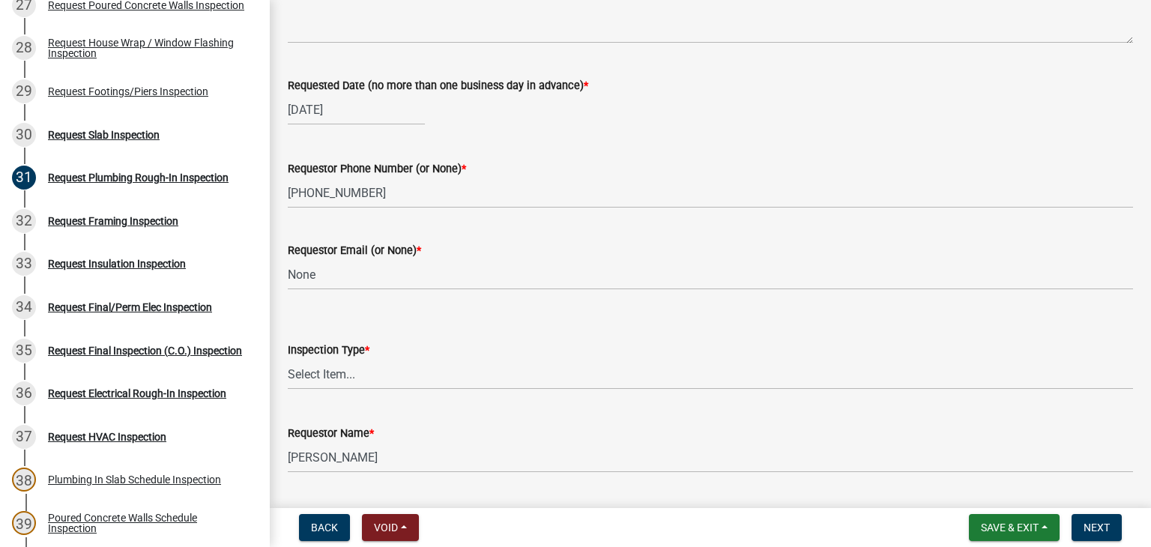
click at [378, 399] on wm-data-entity-input "Inspection Type * Select Item... Plumbing Rough-In" at bounding box center [710, 352] width 845 height 101
click at [375, 387] on select "Select Item... Plumbing Rough-In" at bounding box center [710, 374] width 845 height 31
click at [288, 359] on select "Select Item... Plumbing Rough-In" at bounding box center [710, 374] width 845 height 31
select select "d1de9a53-ca36-4ba4-9767-b1741540e47d"
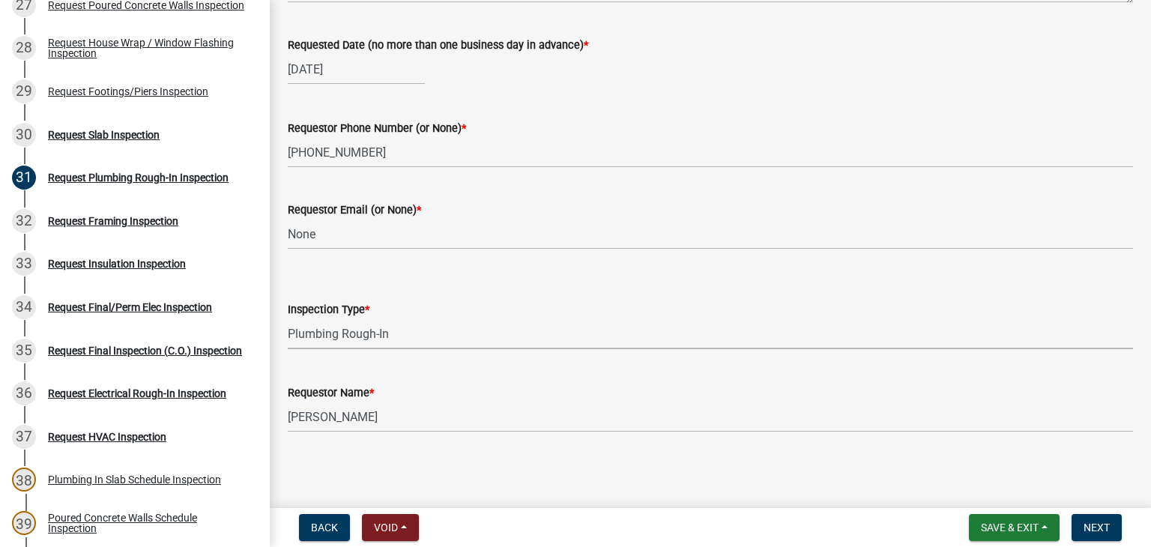
scroll to position [191, 0]
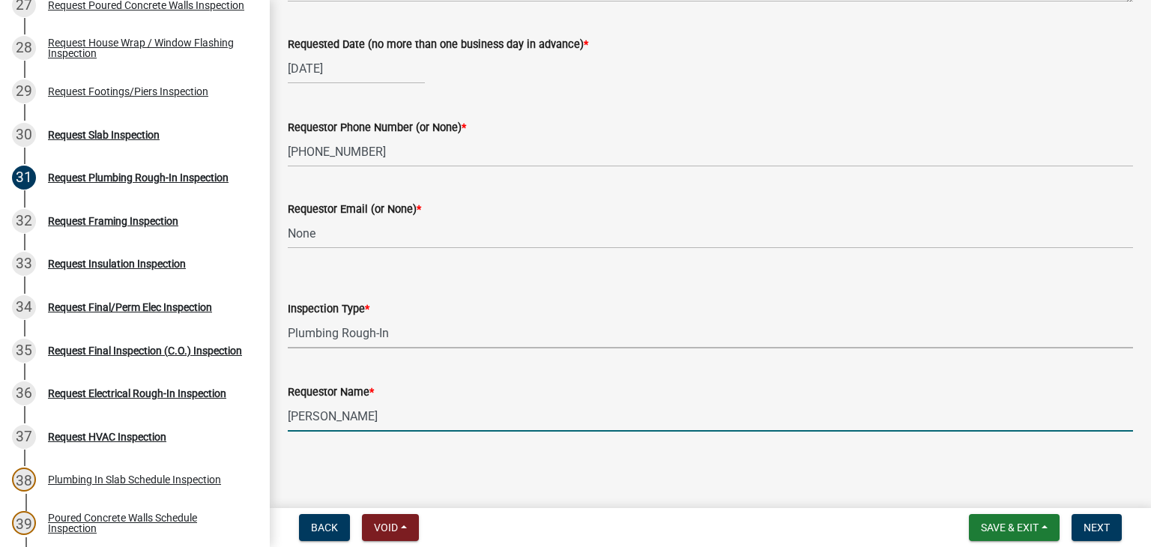
click at [372, 419] on input "[PERSON_NAME]" at bounding box center [710, 416] width 845 height 31
type input "[PERSON_NAME]- [PERSON_NAME] Homes"
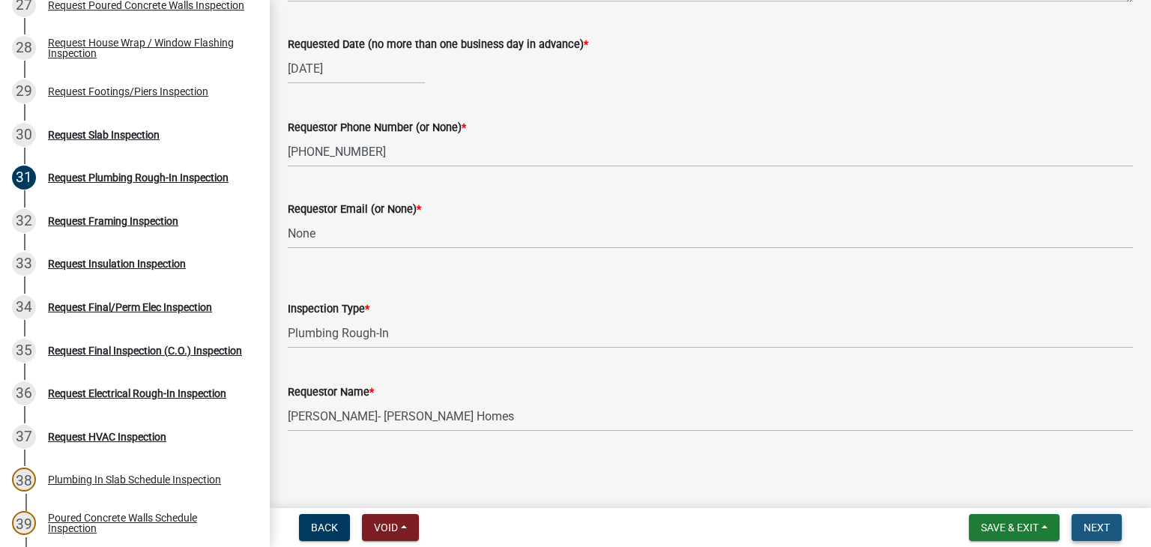
click at [1119, 528] on button "Next" at bounding box center [1096, 527] width 50 height 27
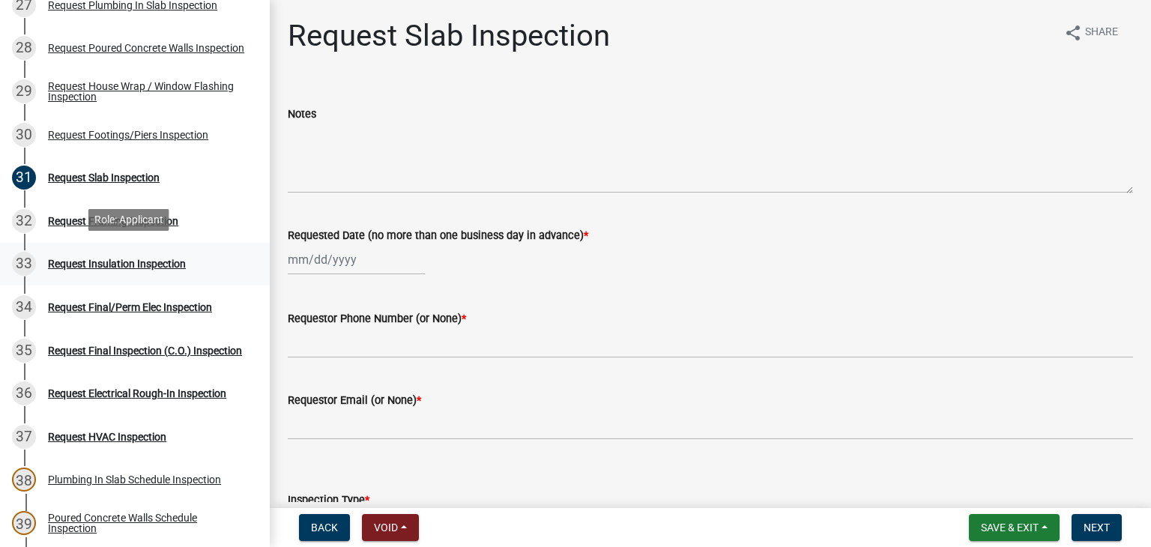
click at [127, 259] on div "Request Insulation Inspection" at bounding box center [117, 263] width 138 height 10
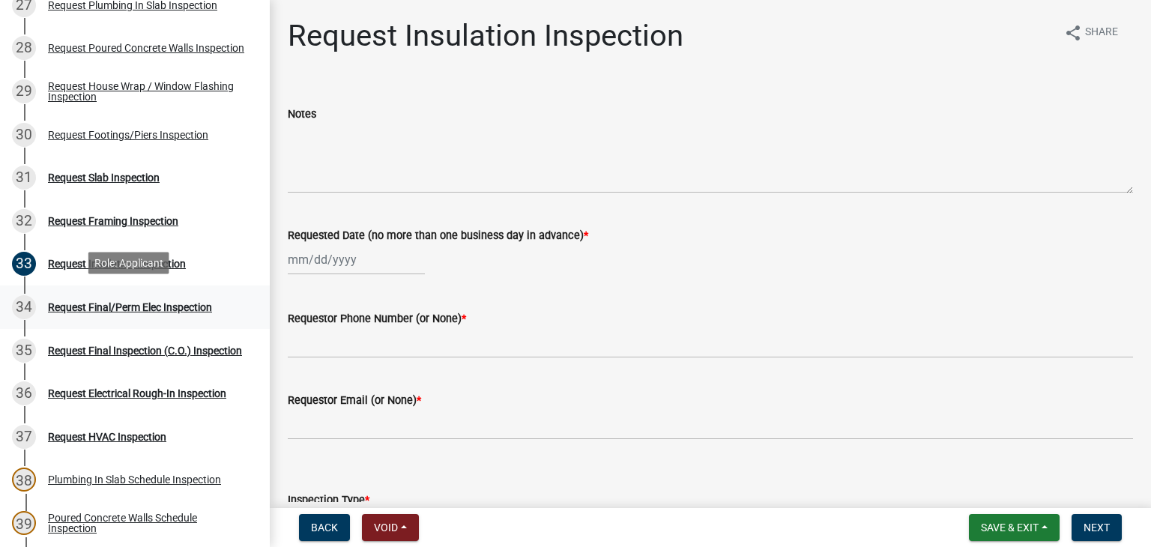
click at [145, 306] on div "Request Final/Perm Elec Inspection" at bounding box center [130, 307] width 164 height 10
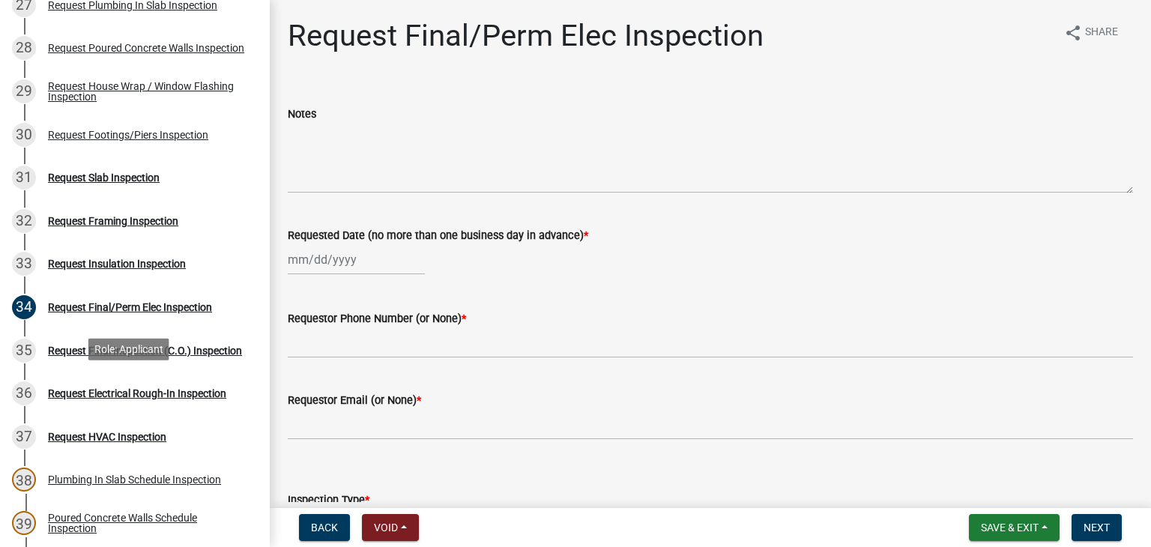
click at [162, 399] on div "36 Request Electrical Rough-In Inspection" at bounding box center [129, 393] width 234 height 24
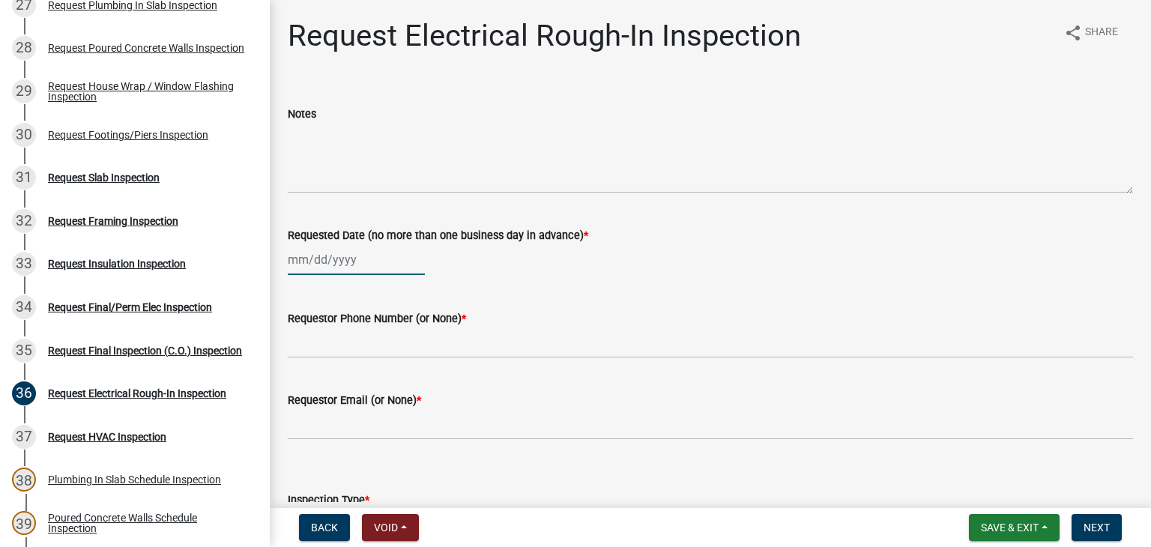
click at [368, 267] on div at bounding box center [356, 259] width 137 height 31
select select "10"
select select "2025"
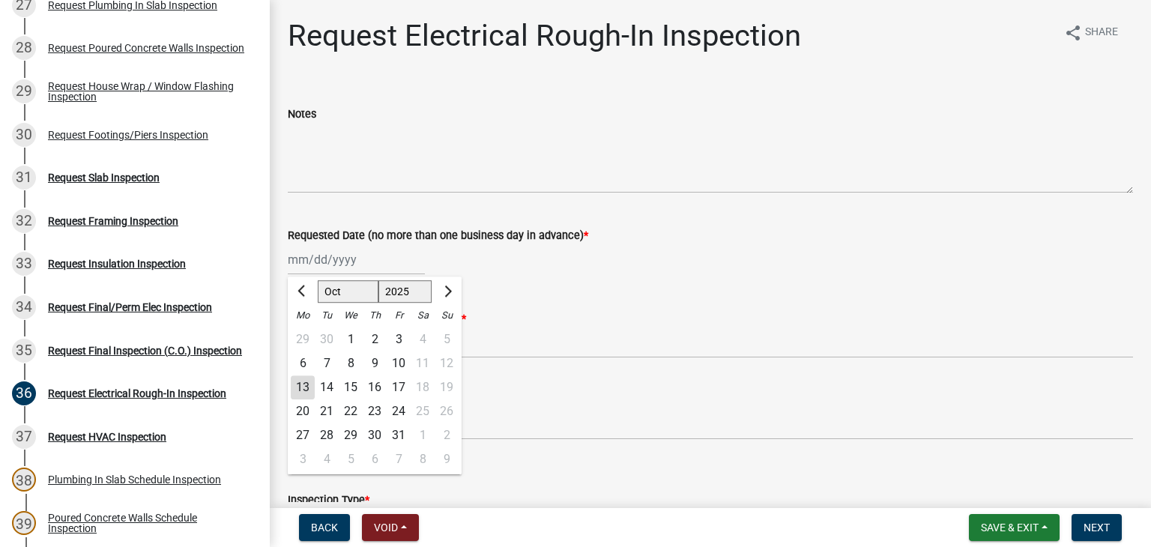
click at [298, 387] on div "13" at bounding box center [303, 387] width 24 height 24
type input "[DATE]"
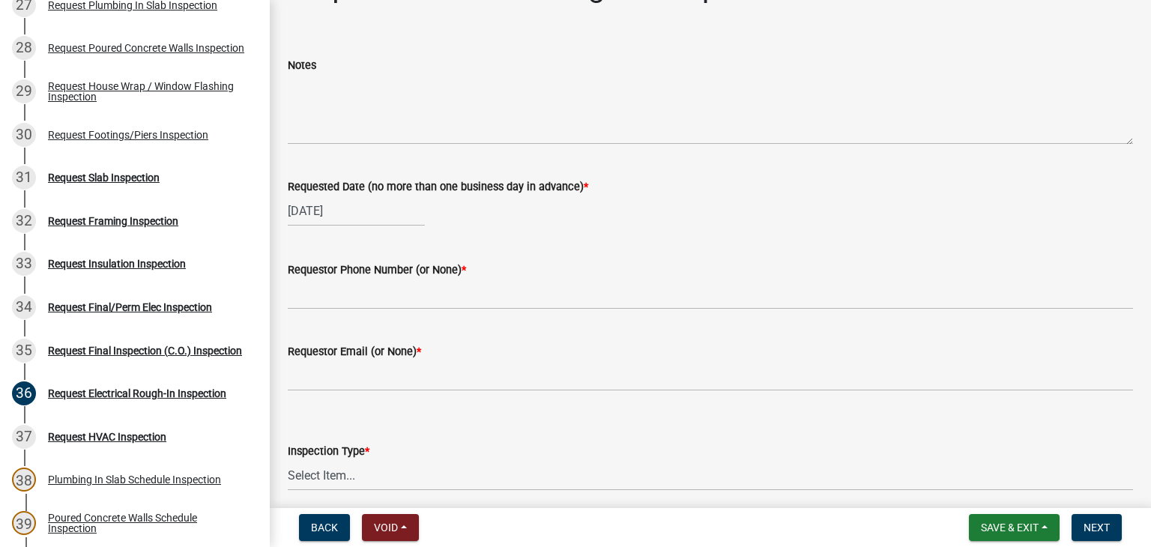
scroll to position [75, 0]
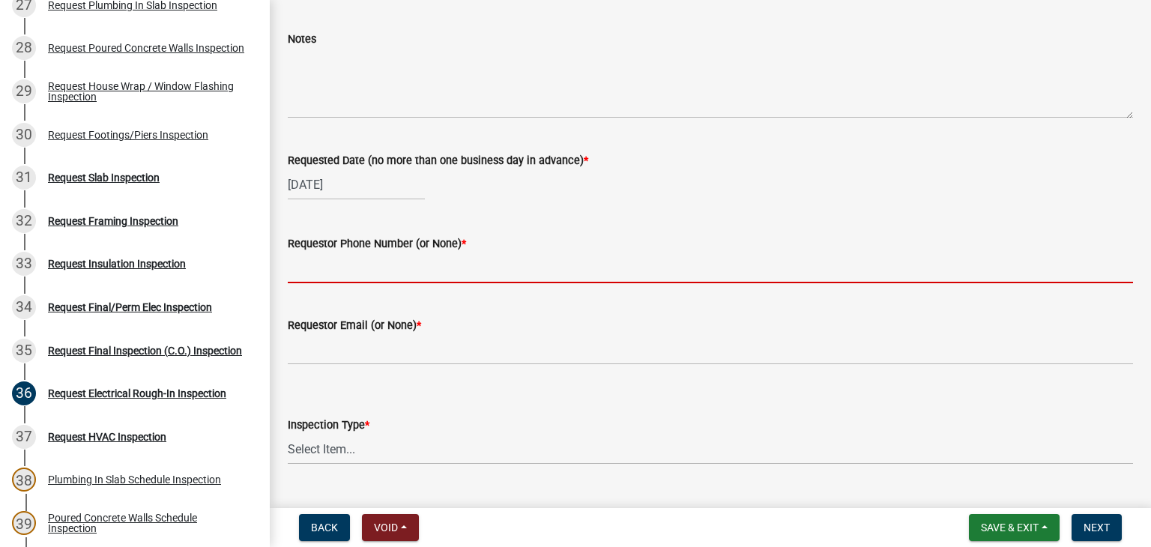
drag, startPoint x: 384, startPoint y: 264, endPoint x: 392, endPoint y: 262, distance: 8.4
click at [384, 264] on input "Requestor Phone Number (or None) *" at bounding box center [710, 267] width 845 height 31
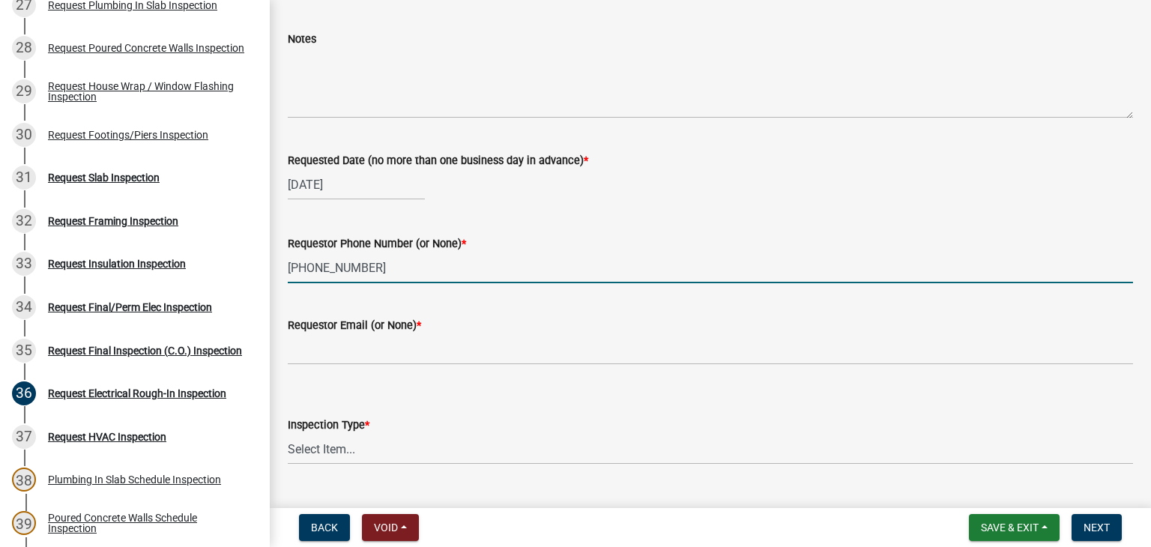
scroll to position [150, 0]
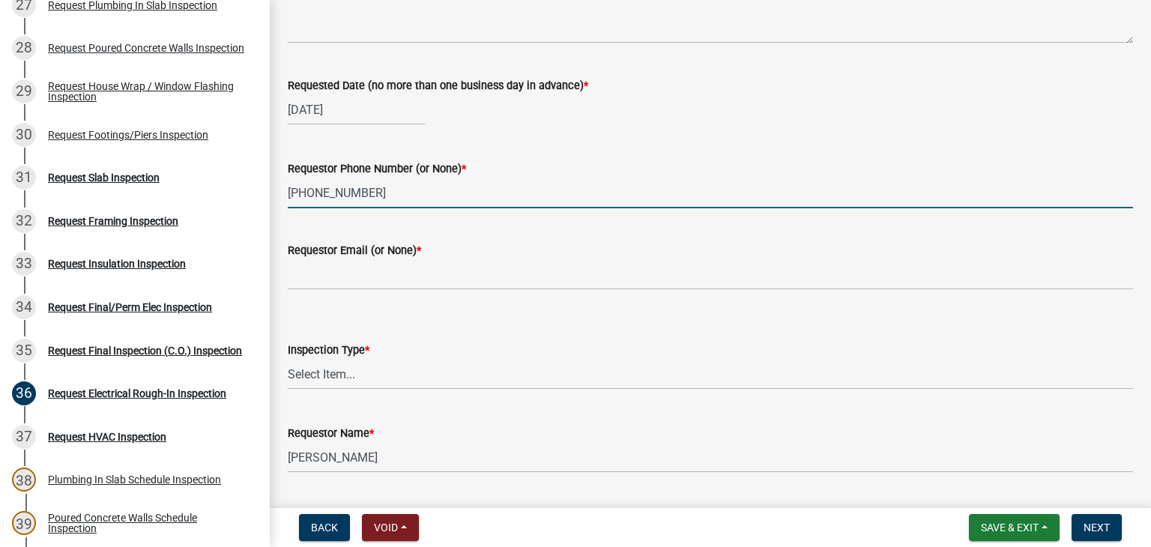
type input "[PHONE_NUMBER]"
click at [390, 288] on wm-data-entity-input "Requestor Email (or None) *" at bounding box center [710, 261] width 845 height 82
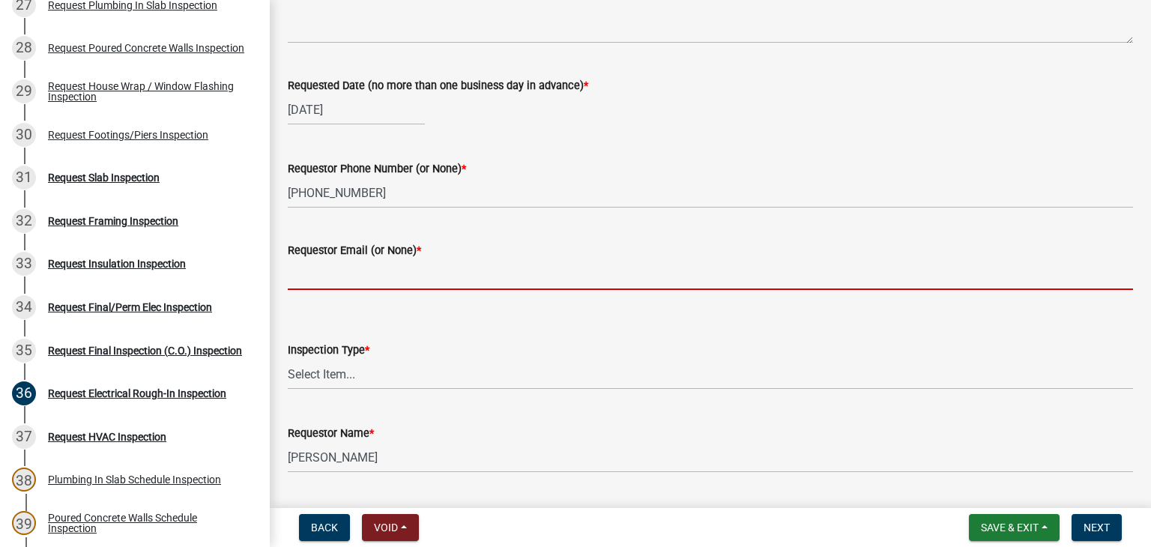
click at [390, 284] on input "Requestor Email (or None) *" at bounding box center [710, 274] width 845 height 31
type input "None"
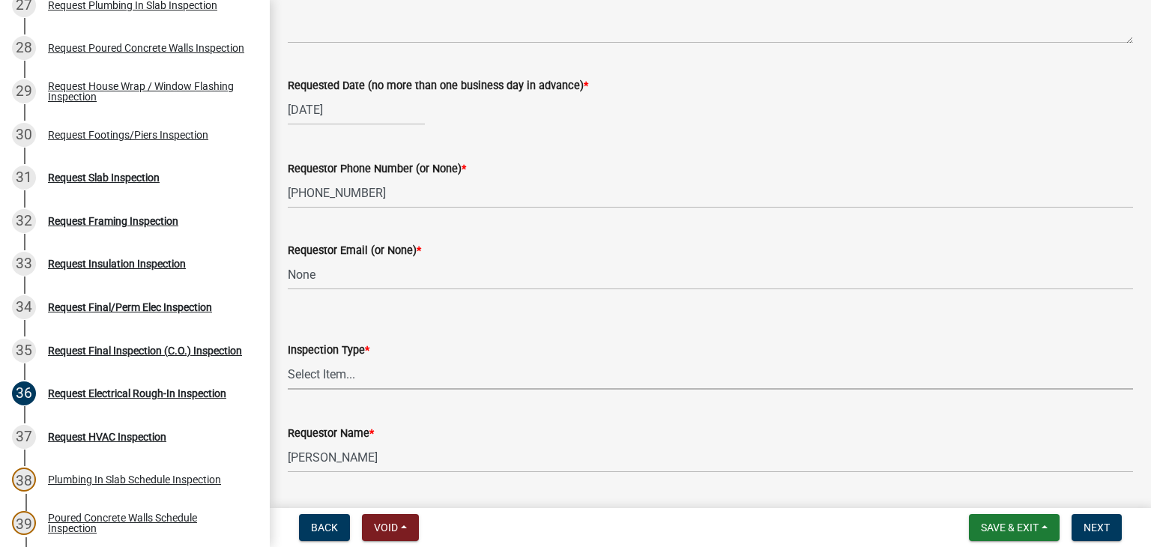
click at [399, 372] on select "Select Item... Electrical Rough-In" at bounding box center [710, 374] width 845 height 31
click at [288, 359] on select "Select Item... Electrical Rough-In" at bounding box center [710, 374] width 845 height 31
select select "67548d0d-90c3-4d72-82f5-40817f841add"
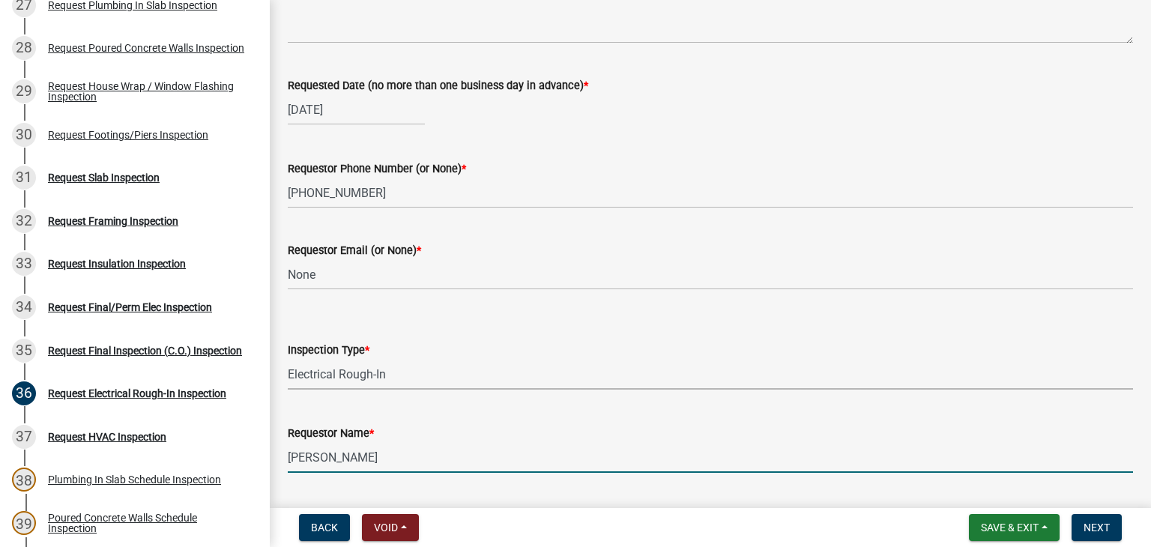
click at [387, 469] on input "[PERSON_NAME]" at bounding box center [710, 457] width 845 height 31
click at [387, 468] on input "[PERSON_NAME]" at bounding box center [710, 457] width 845 height 31
type input "[PERSON_NAME]- [PERSON_NAME] Homes"
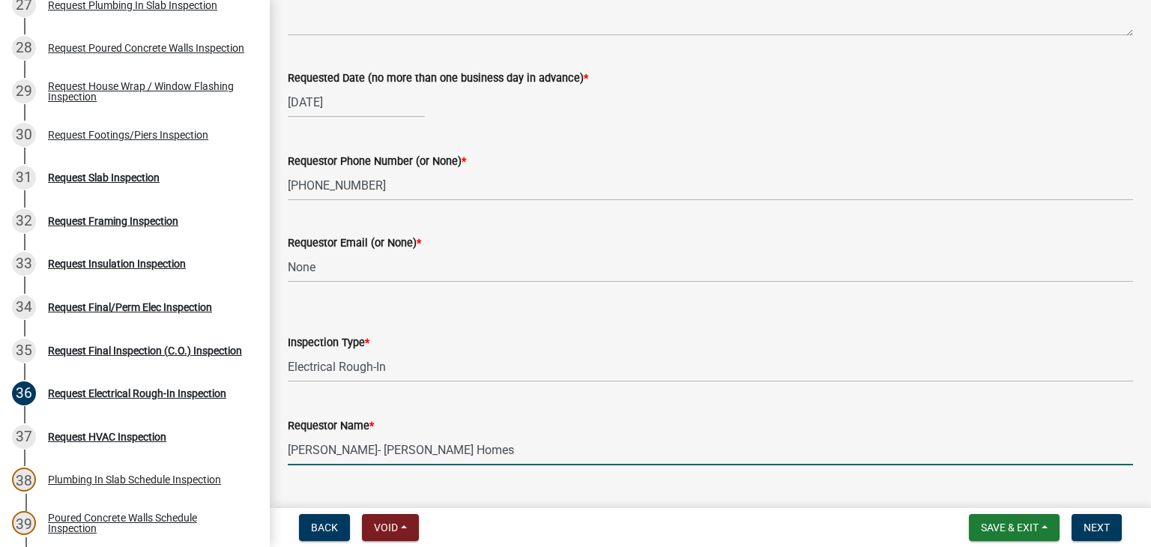
scroll to position [191, 0]
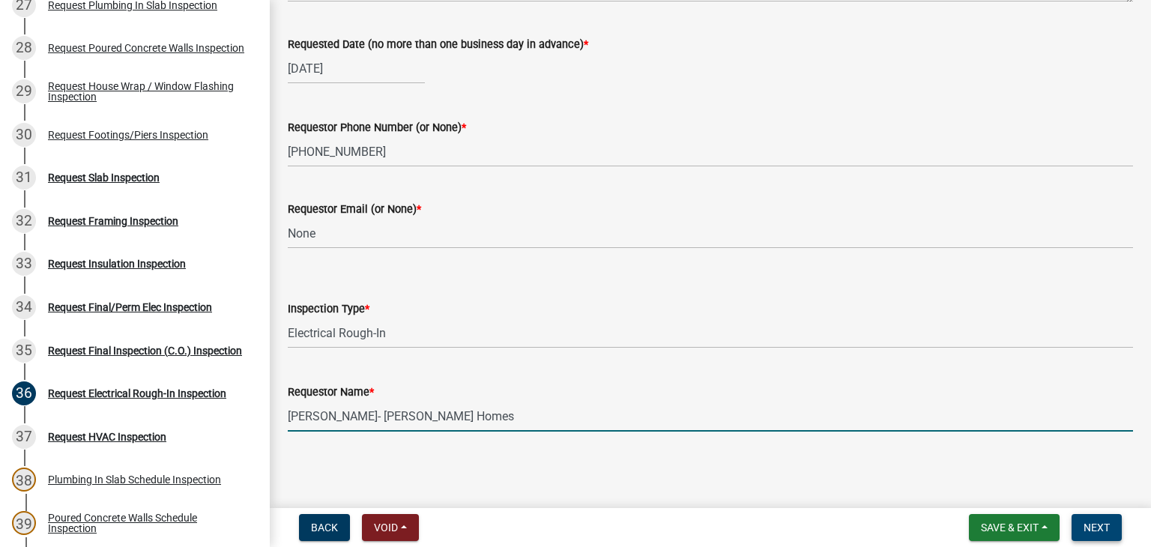
click at [1115, 532] on button "Next" at bounding box center [1096, 527] width 50 height 27
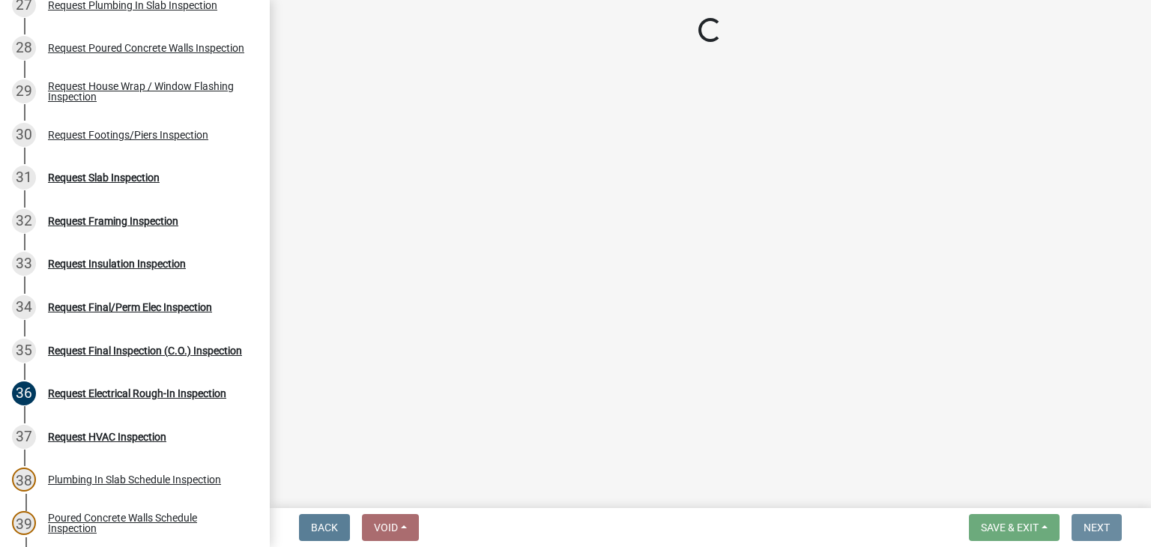
scroll to position [0, 0]
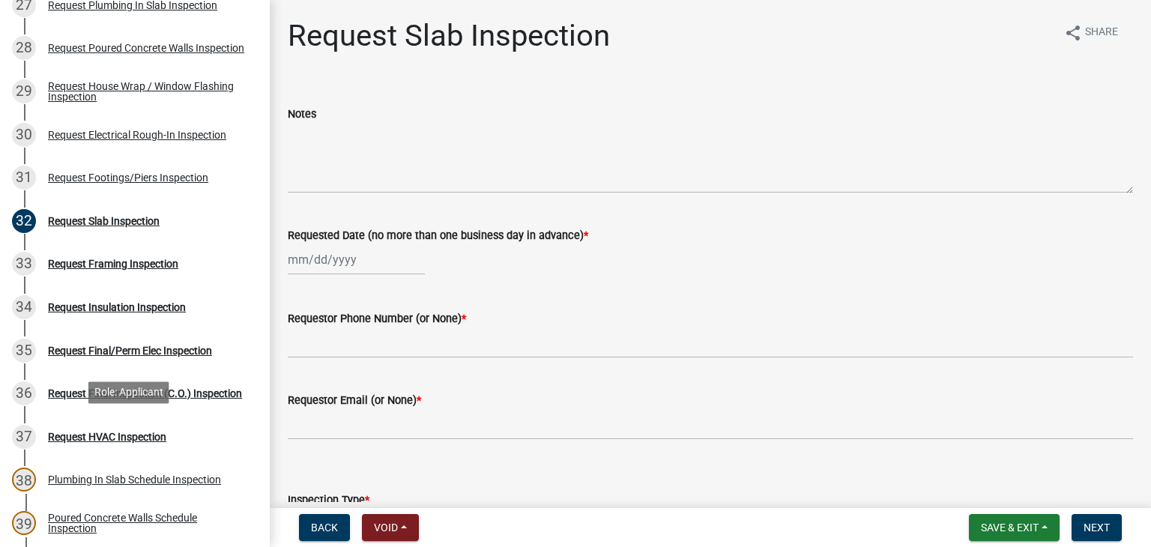
click at [91, 435] on div "Request HVAC Inspection" at bounding box center [107, 436] width 118 height 10
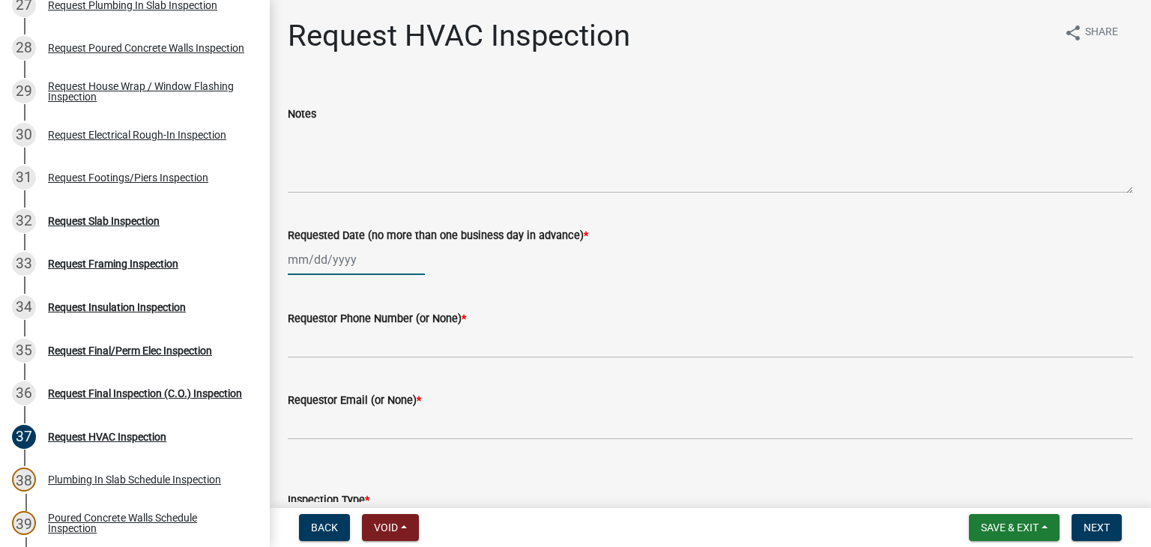
click at [321, 264] on div at bounding box center [356, 259] width 137 height 31
select select "10"
select select "2025"
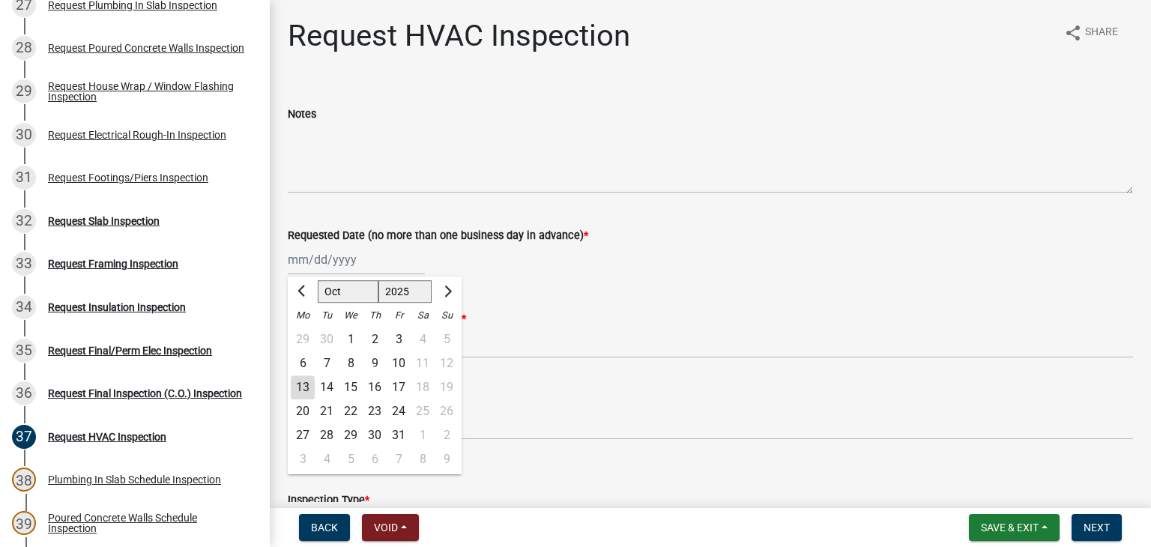
click at [305, 390] on div "13" at bounding box center [303, 387] width 24 height 24
type input "[DATE]"
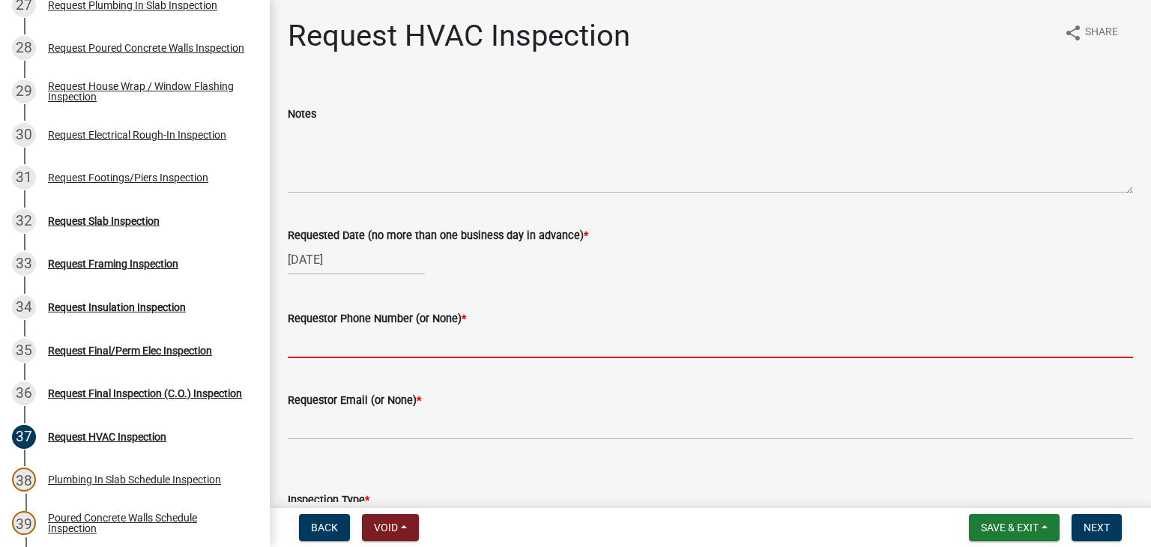
drag, startPoint x: 351, startPoint y: 345, endPoint x: 389, endPoint y: 337, distance: 38.9
click at [351, 345] on input "Requestor Phone Number (or None) *" at bounding box center [710, 342] width 845 height 31
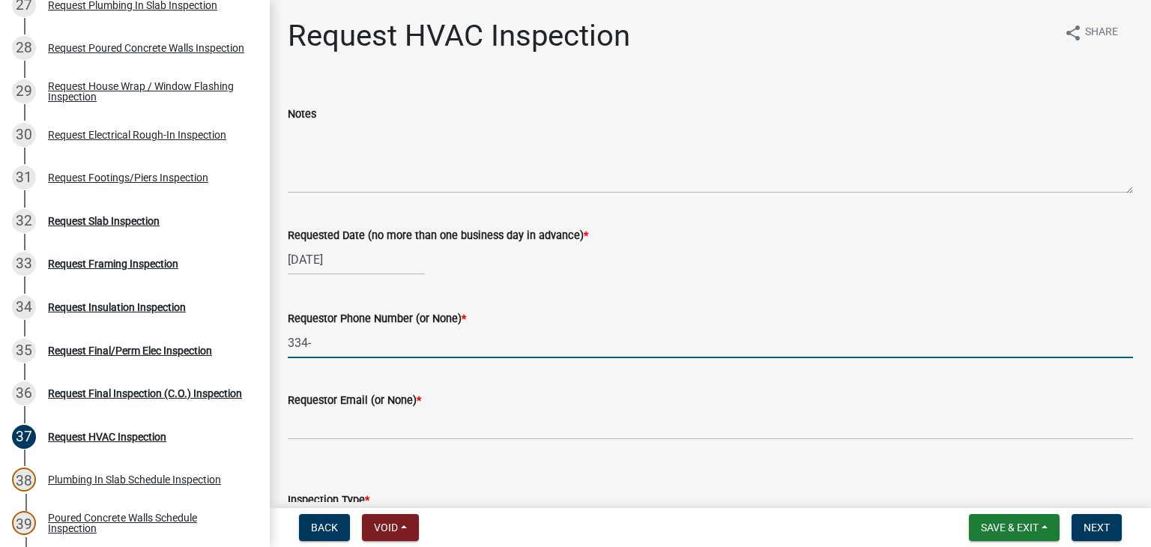
type input "[PHONE_NUMBER]"
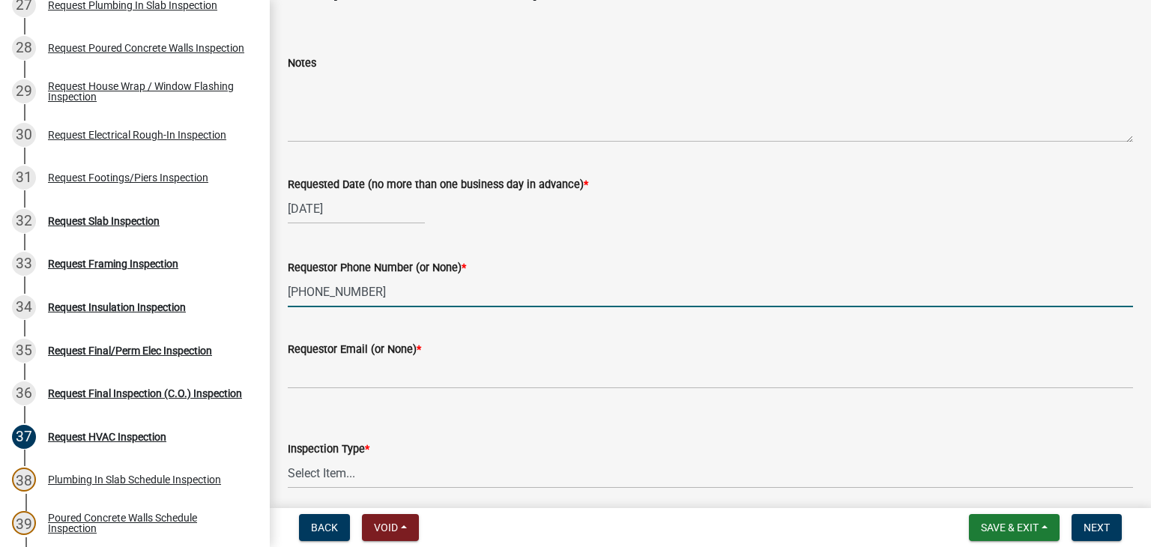
scroll to position [150, 0]
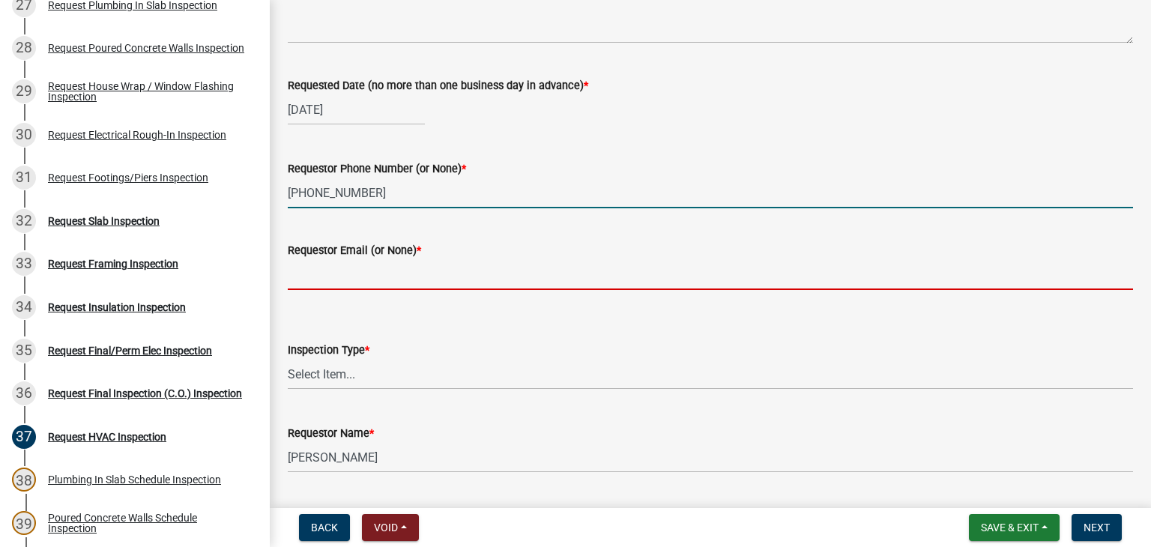
click at [333, 279] on input "Requestor Email (or None) *" at bounding box center [710, 274] width 845 height 31
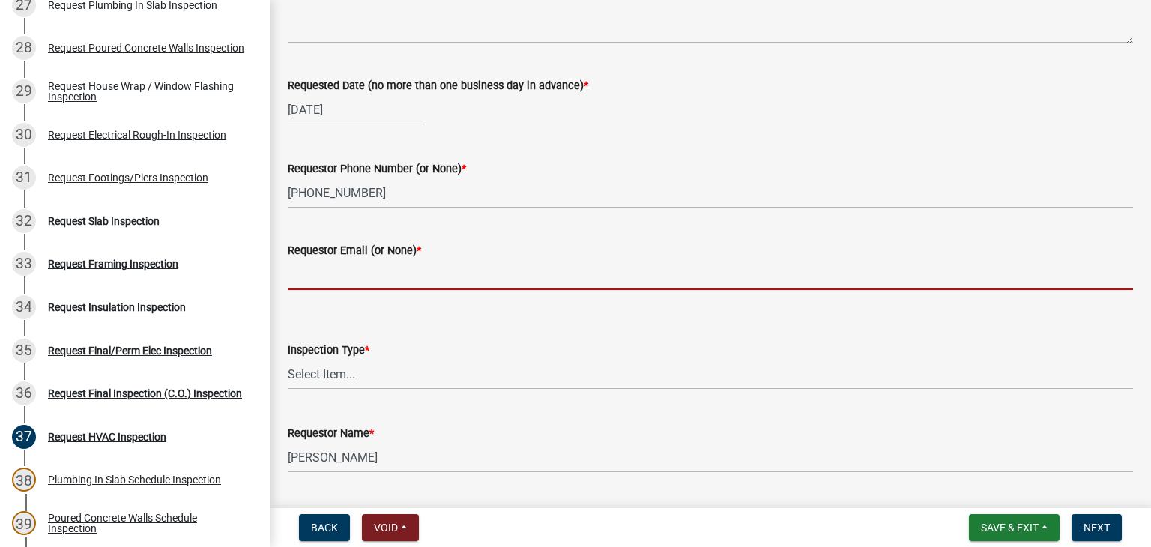
type input "None"
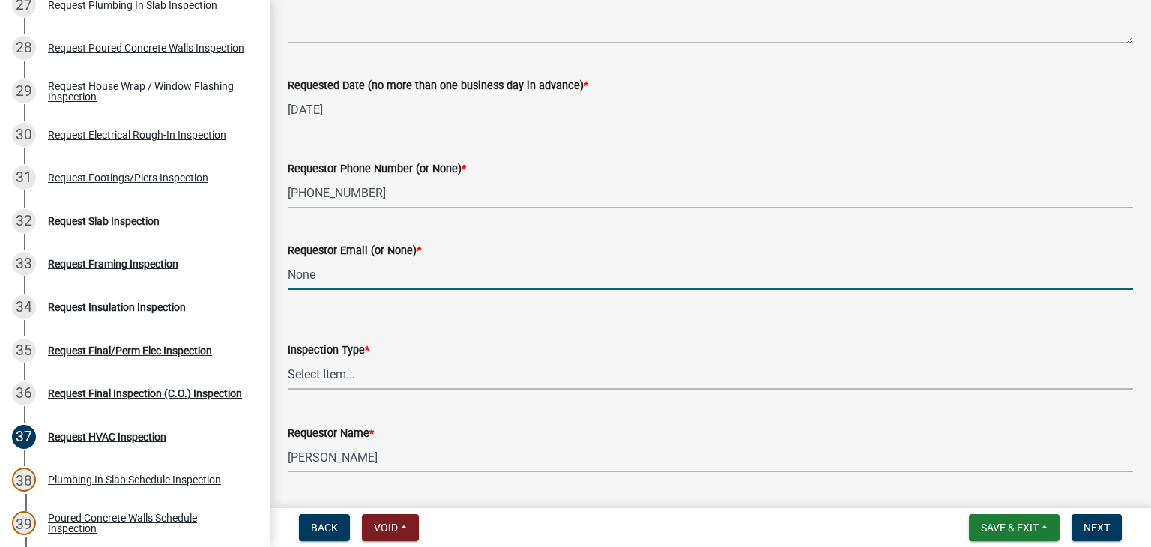
click at [372, 376] on select "Select Item... HVAC" at bounding box center [710, 374] width 845 height 31
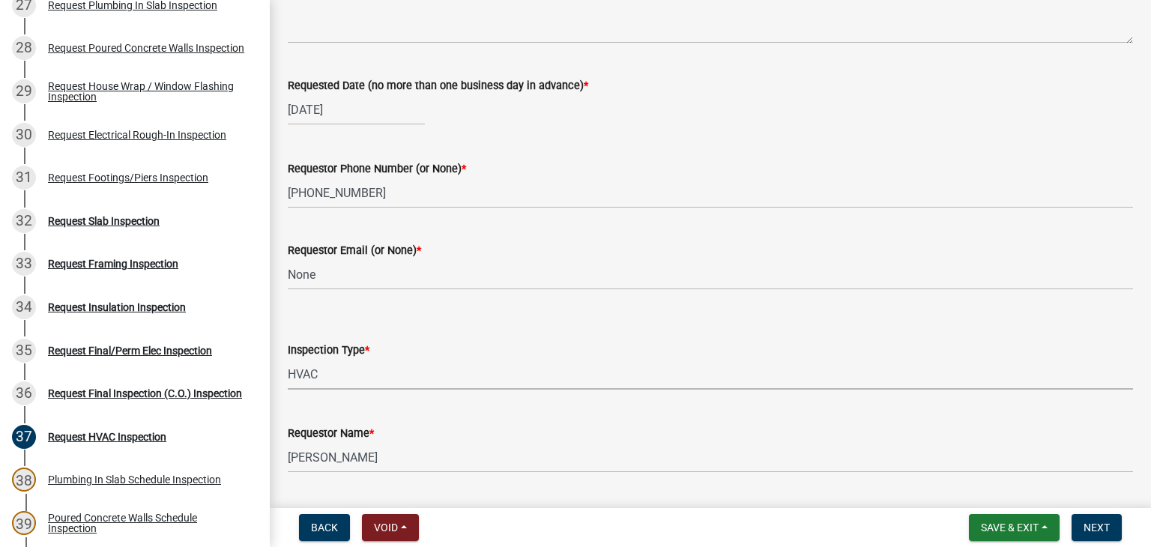
click at [288, 359] on select "Select Item... HVAC" at bounding box center [710, 374] width 845 height 31
select select "9f61f643-e90c-48cb-862c-7dc940cfcd85"
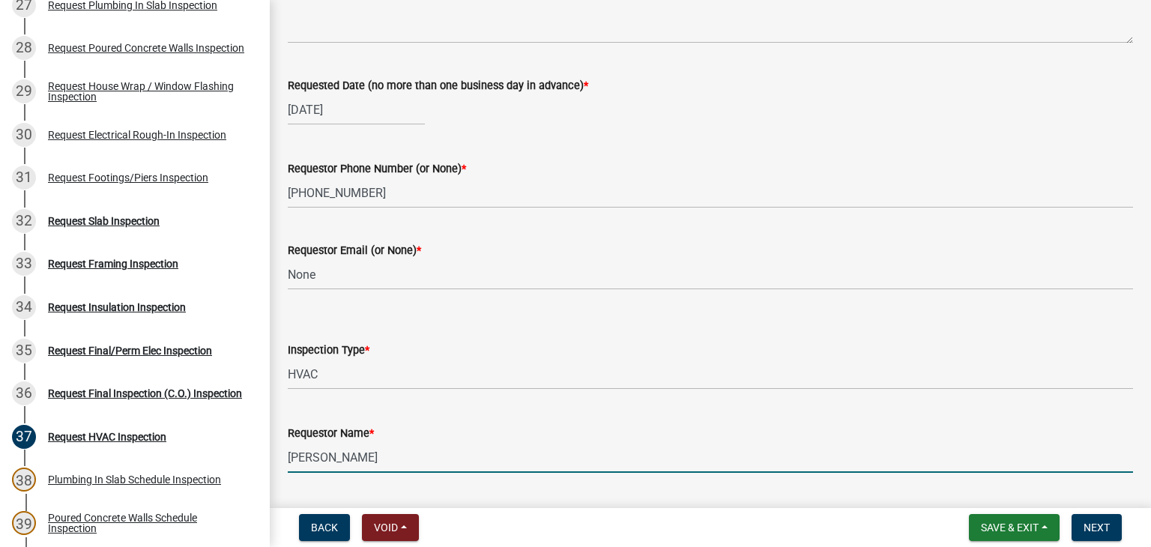
click at [383, 446] on input "[PERSON_NAME]" at bounding box center [710, 457] width 845 height 31
type input "[PERSON_NAME]- [PERSON_NAME] Homes"
click at [1107, 535] on button "Next" at bounding box center [1096, 527] width 50 height 27
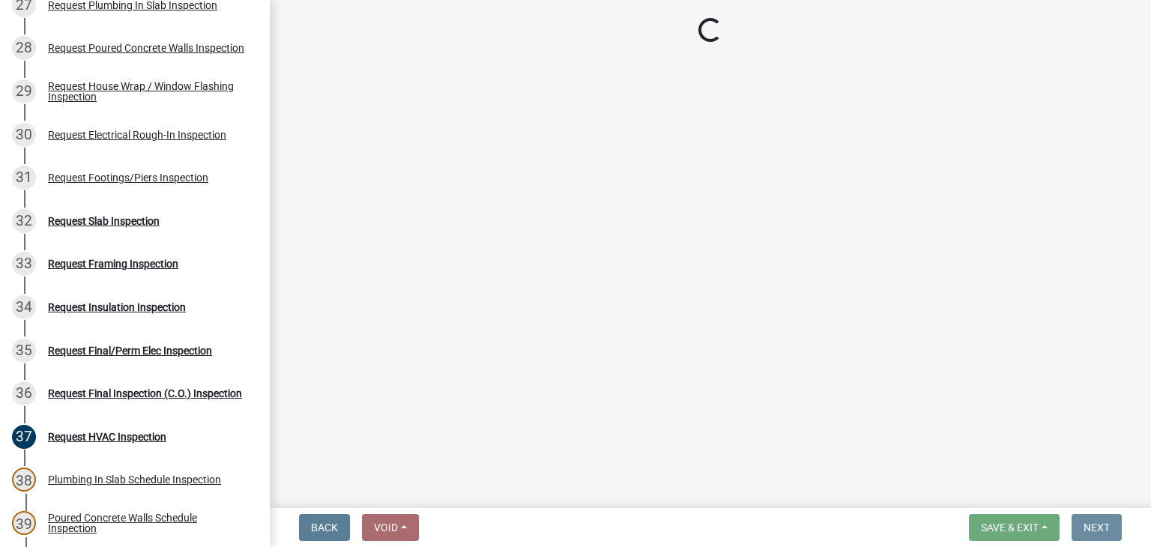
scroll to position [0, 0]
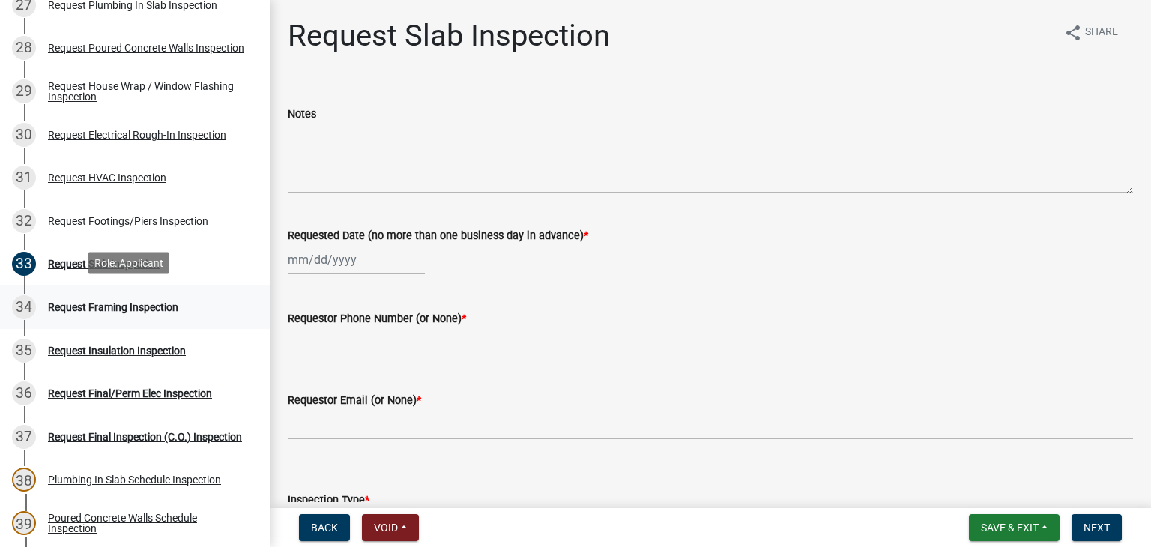
click at [139, 302] on div "Request Framing Inspection" at bounding box center [113, 307] width 130 height 10
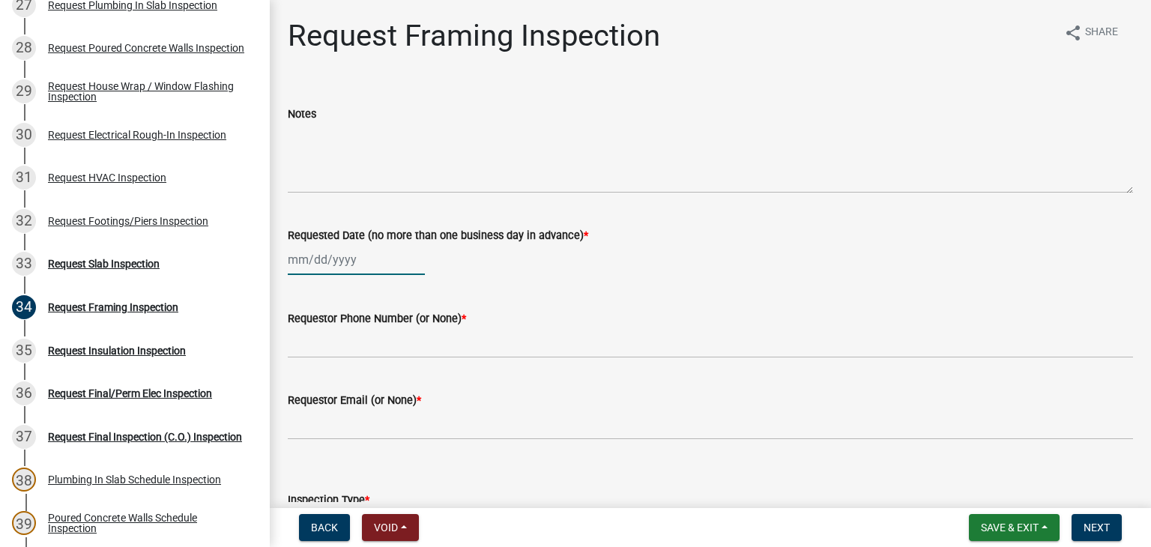
click at [375, 258] on div at bounding box center [356, 259] width 137 height 31
select select "10"
select select "2025"
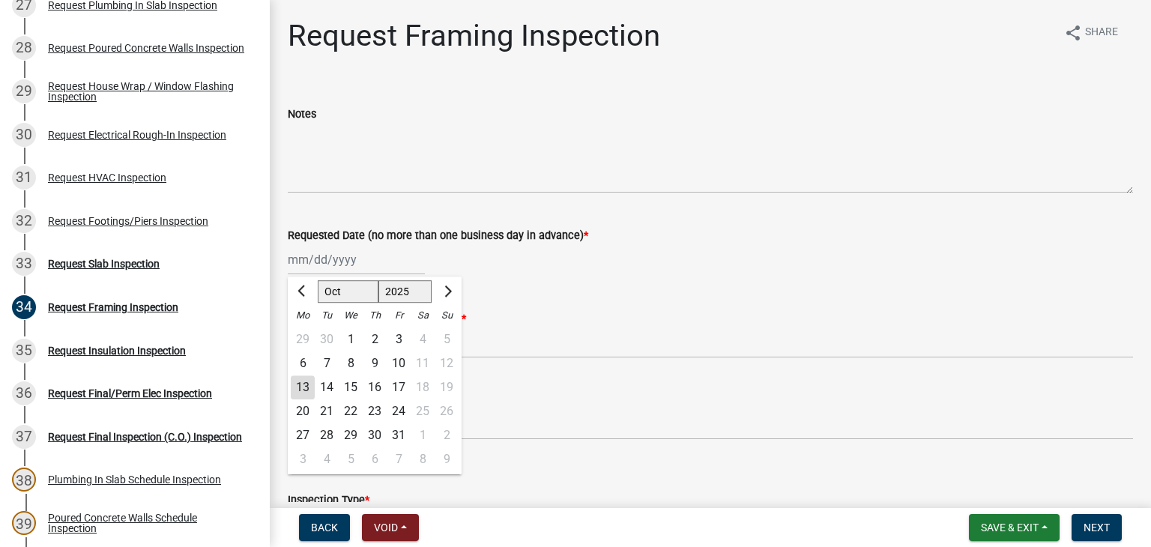
click at [309, 387] on div "13" at bounding box center [303, 387] width 24 height 24
type input "[DATE]"
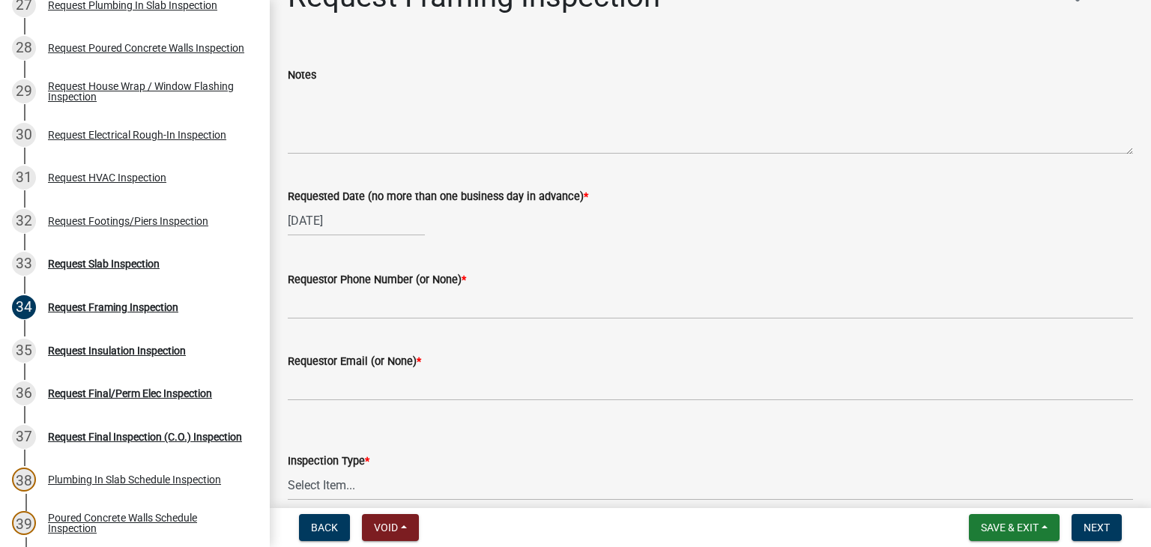
scroll to position [75, 0]
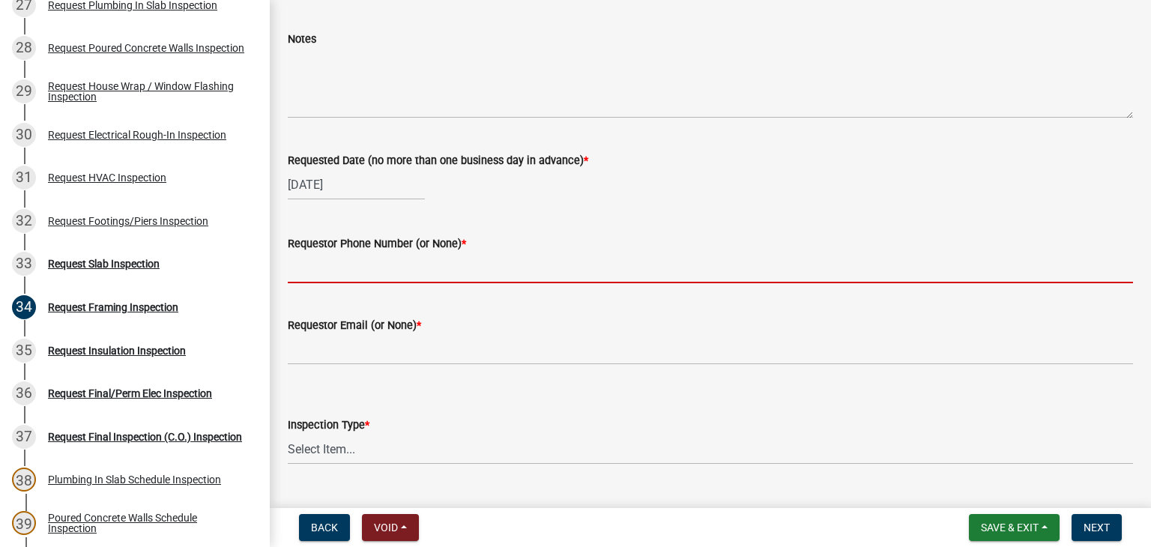
click at [366, 275] on input "Requestor Phone Number (or None) *" at bounding box center [710, 267] width 845 height 31
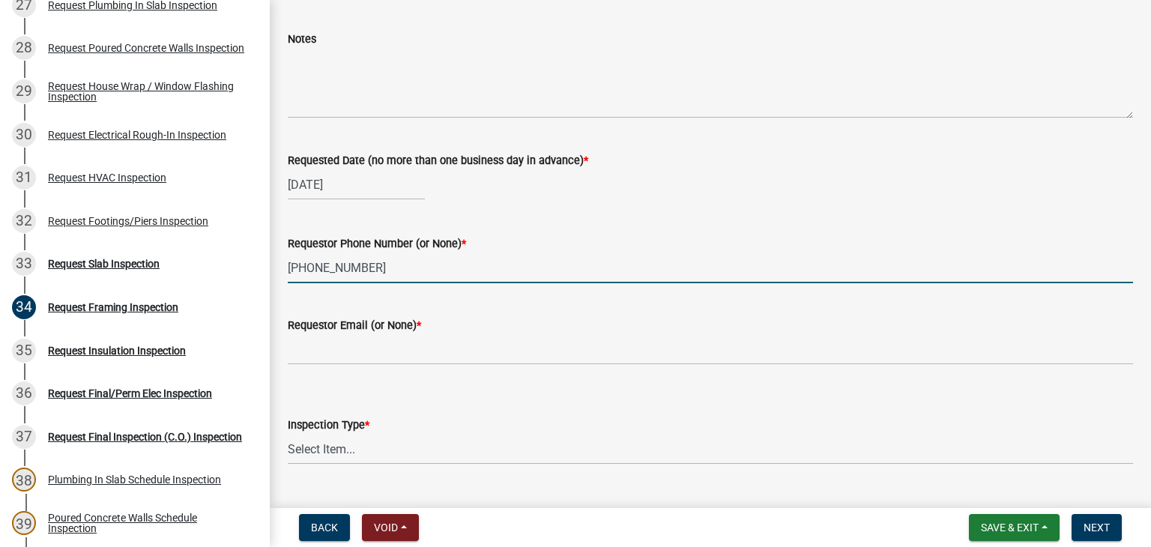
click at [399, 279] on input "[PHONE_NUMBER]" at bounding box center [710, 267] width 845 height 31
type input "[PHONE_NUMBER]"
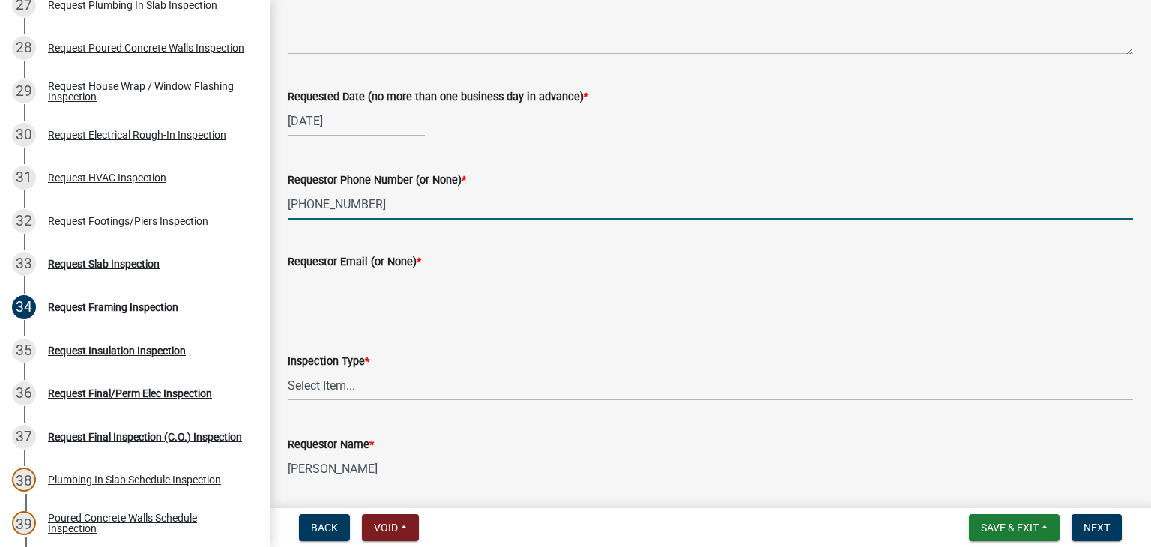
scroll to position [191, 0]
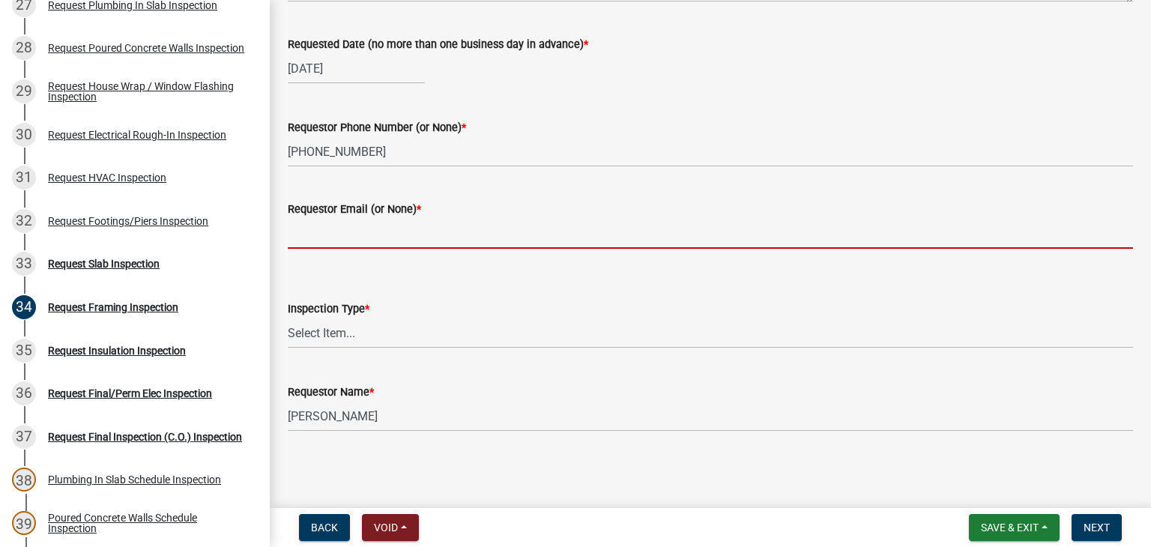
drag, startPoint x: 354, startPoint y: 225, endPoint x: 368, endPoint y: 248, distance: 26.6
click at [354, 225] on input "Requestor Email (or None) *" at bounding box center [710, 233] width 845 height 31
type input "None"
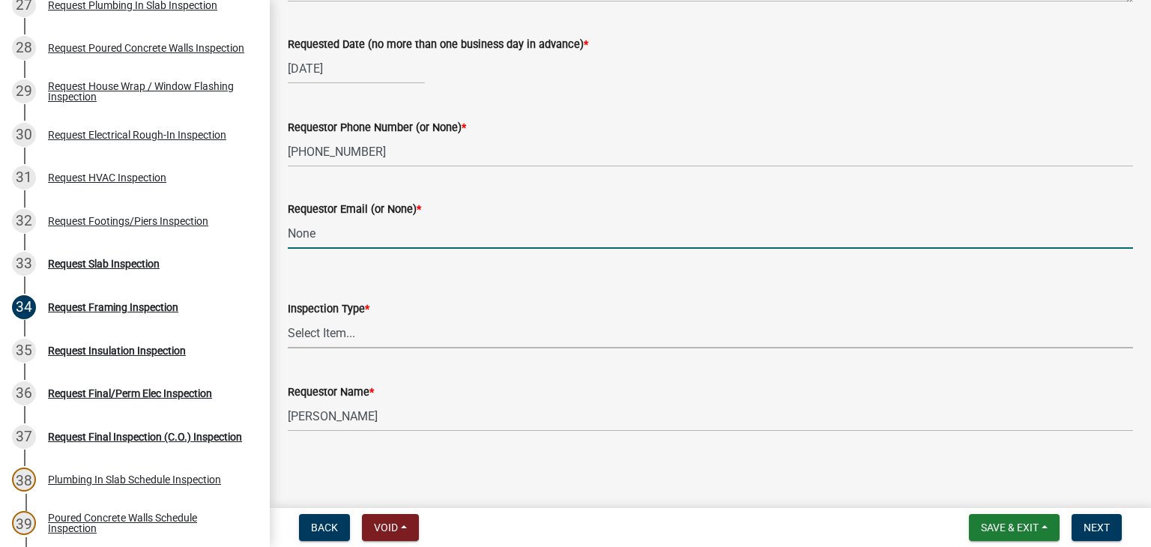
click at [370, 333] on select "Select Item... Framing" at bounding box center [710, 333] width 845 height 31
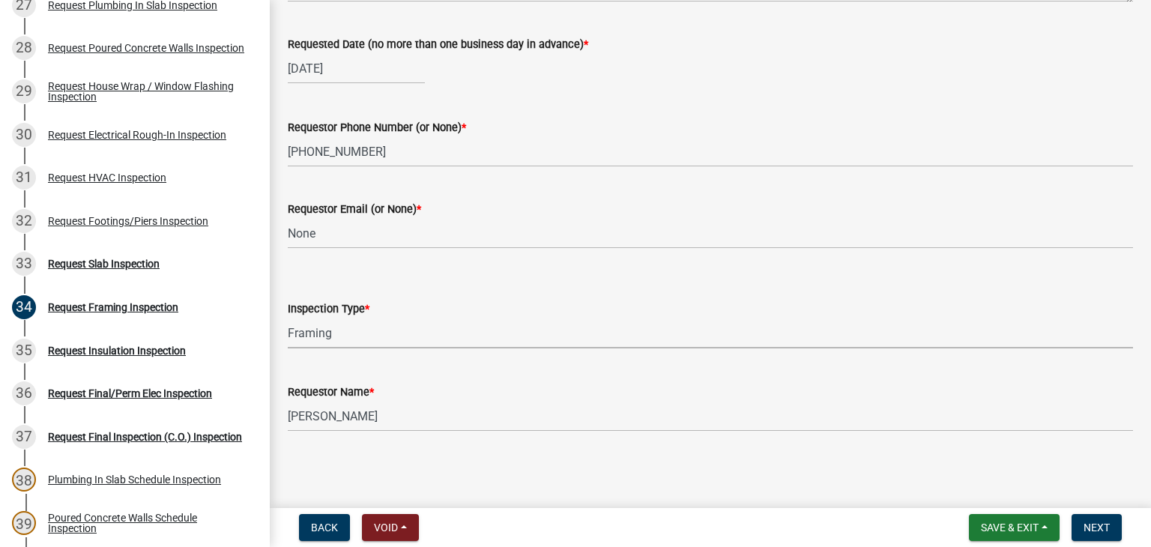
click at [288, 318] on select "Select Item... Framing" at bounding box center [710, 333] width 845 height 31
select select "37c52e4c-0293-4b91-b6c8-f52d35843f6a"
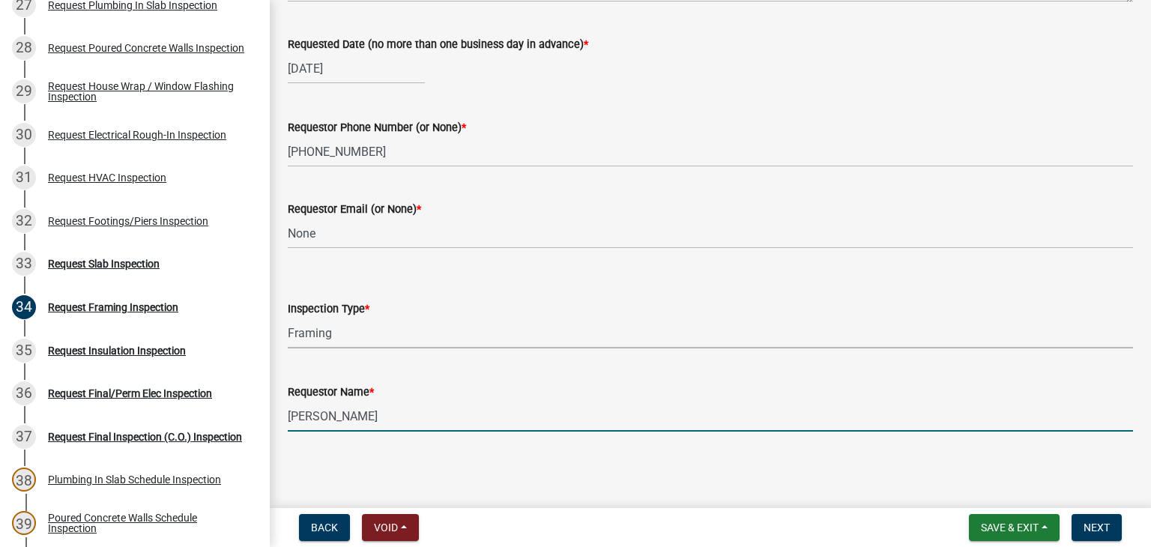
click at [407, 430] on input "[PERSON_NAME]" at bounding box center [710, 416] width 845 height 31
type input "[PERSON_NAME]- [PERSON_NAME] Homes"
click at [1099, 535] on button "Next" at bounding box center [1096, 527] width 50 height 27
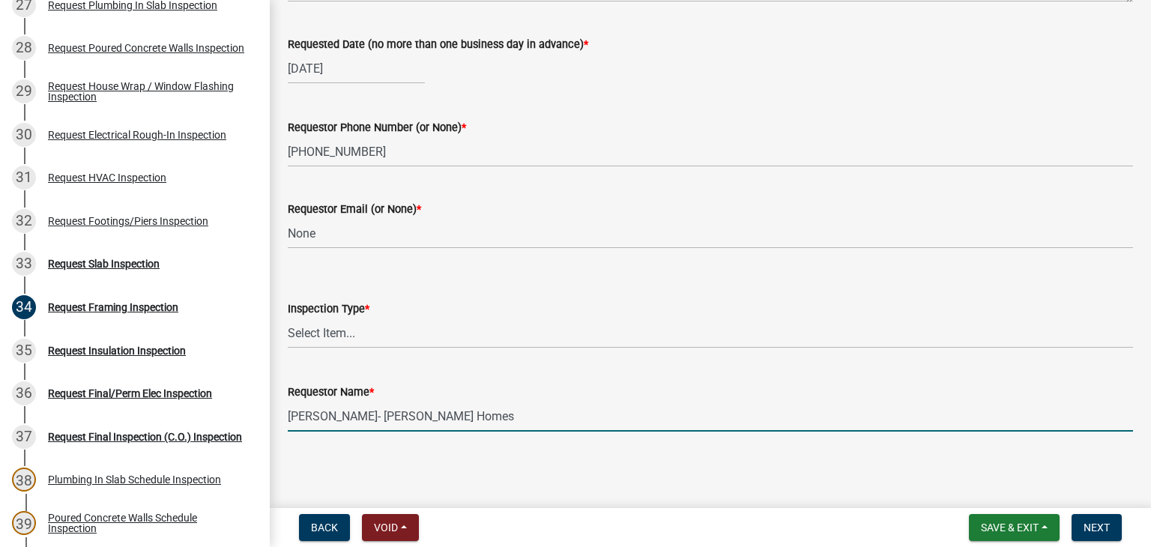
scroll to position [0, 0]
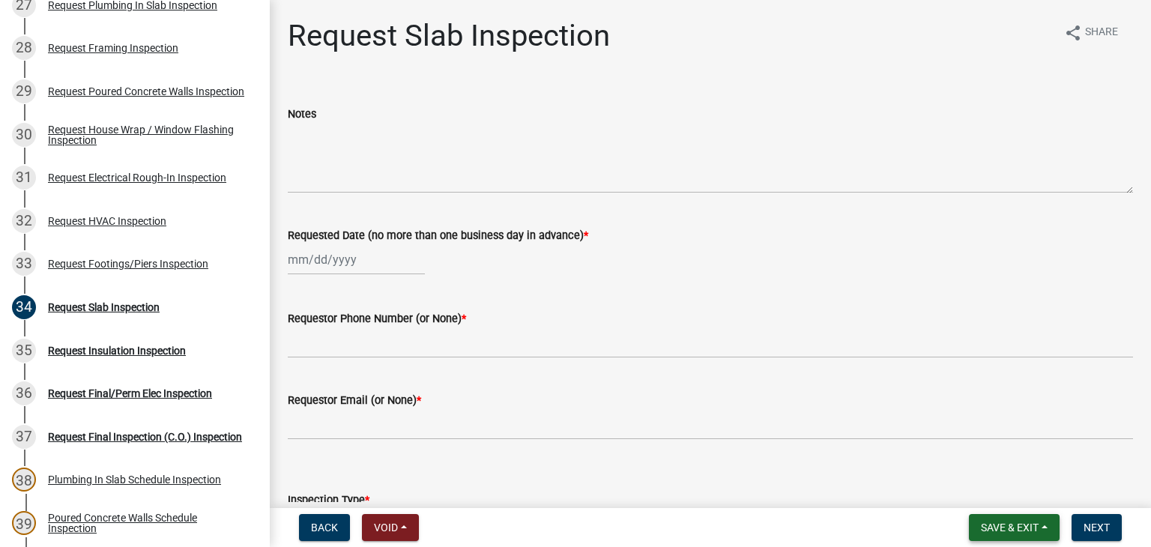
click at [1006, 536] on button "Save & Exit" at bounding box center [1014, 527] width 91 height 27
click at [1017, 493] on button "Save & Exit" at bounding box center [999, 488] width 120 height 36
